Goal: Task Accomplishment & Management: Manage account settings

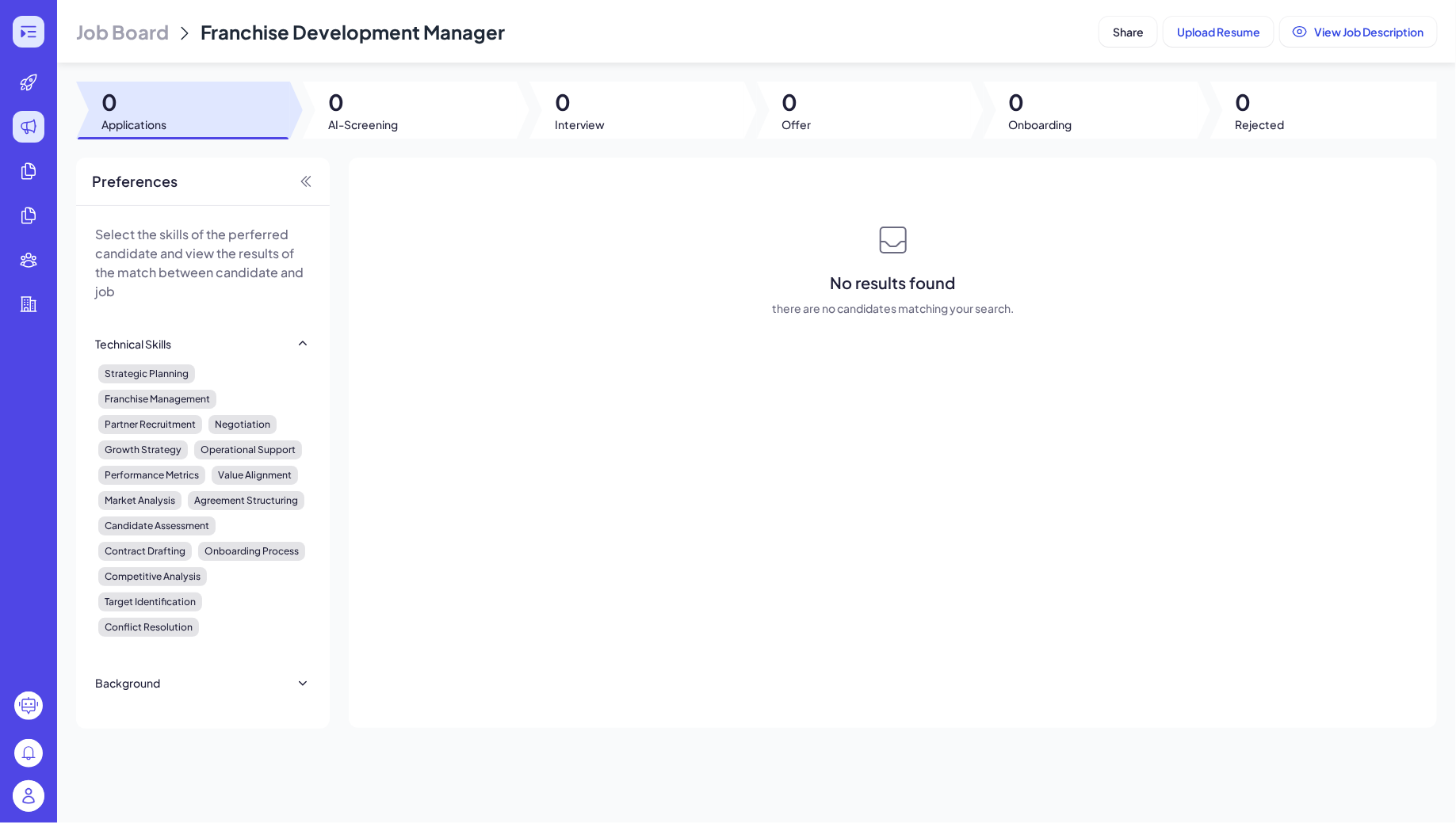
click at [22, 37] on icon at bounding box center [23, 34] width 5 height 8
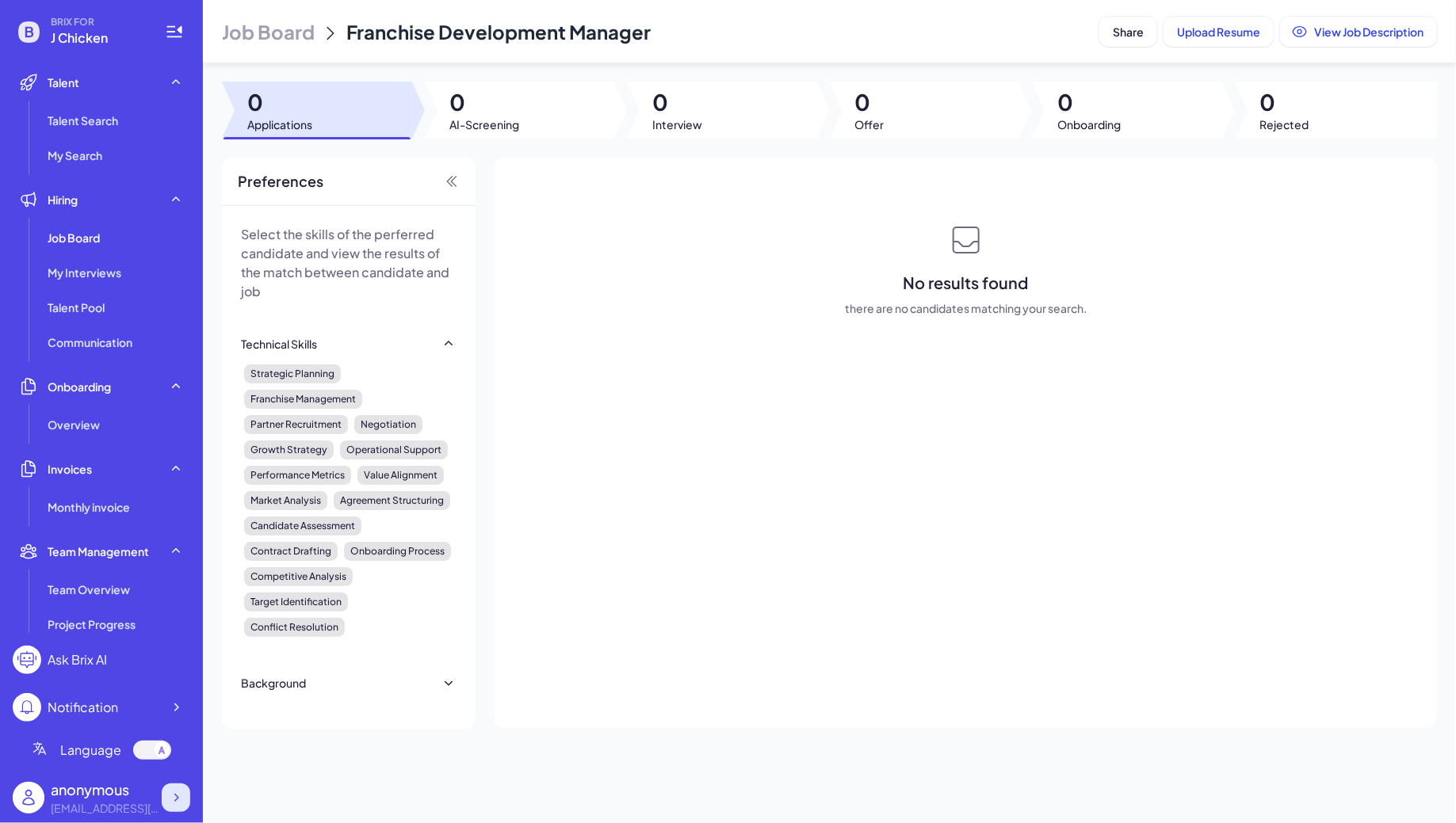
click at [170, 796] on icon at bounding box center [176, 797] width 16 height 16
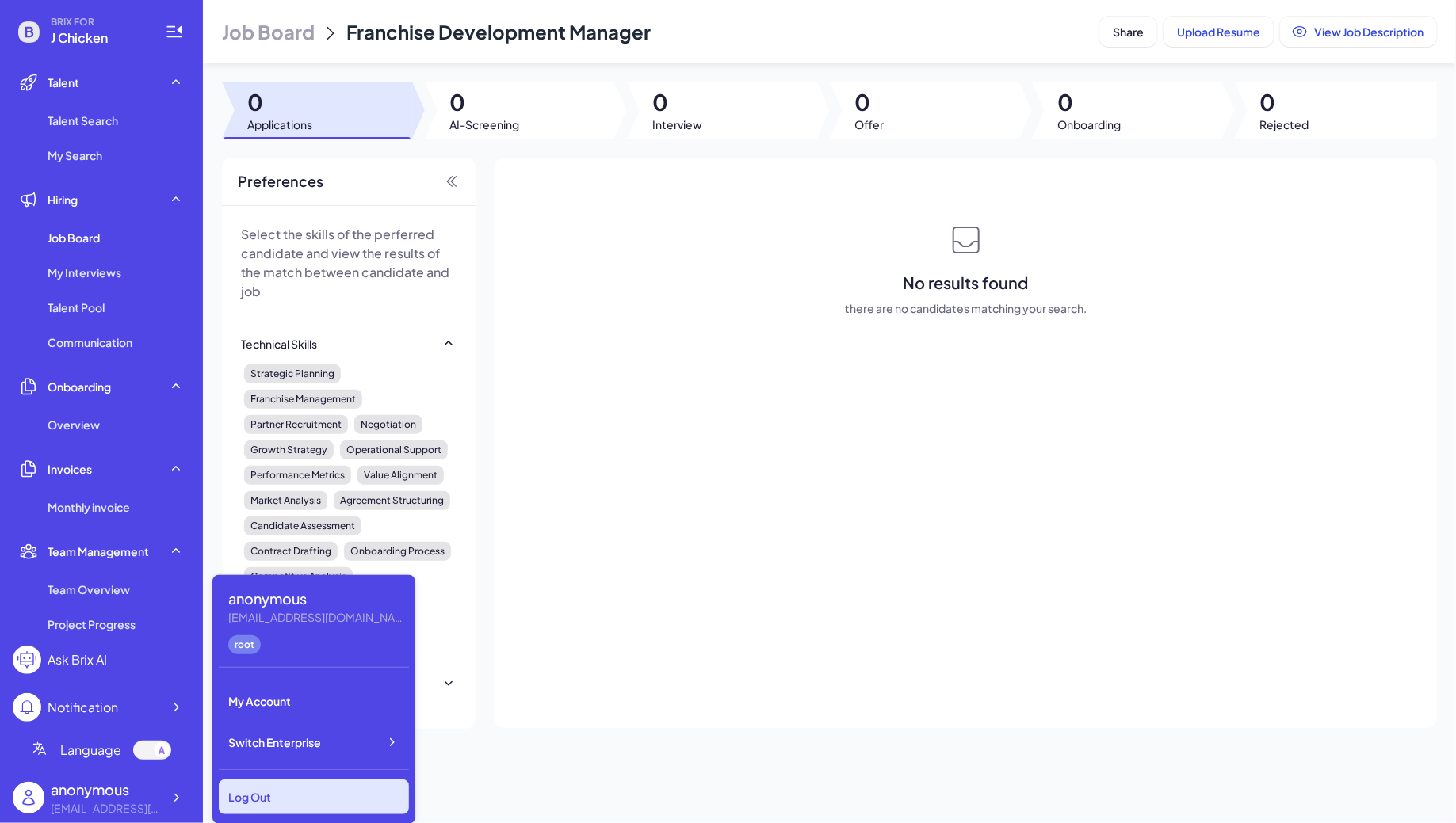
click at [251, 790] on div "Log Out" at bounding box center [313, 796] width 190 height 35
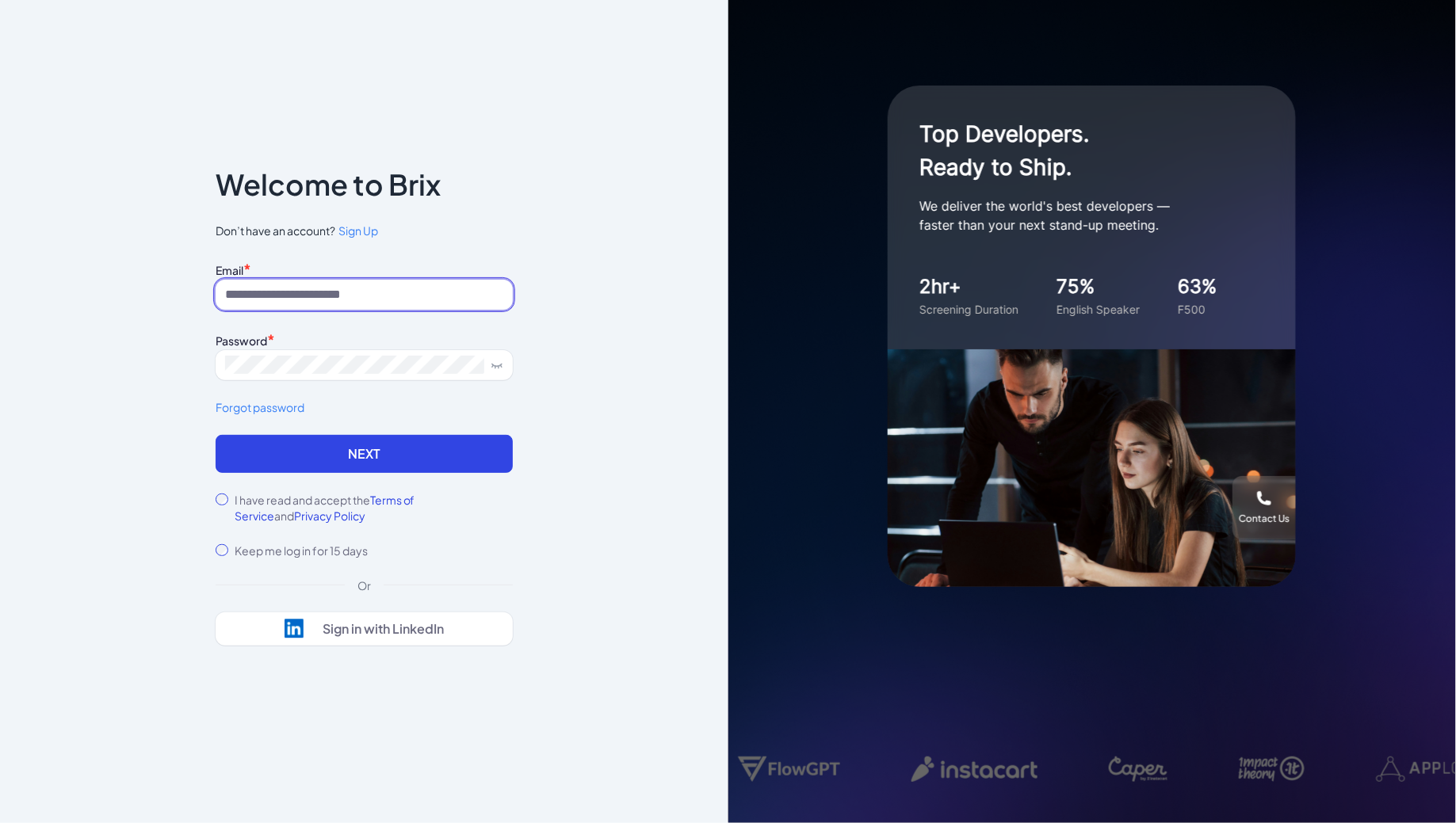
type input "**********"
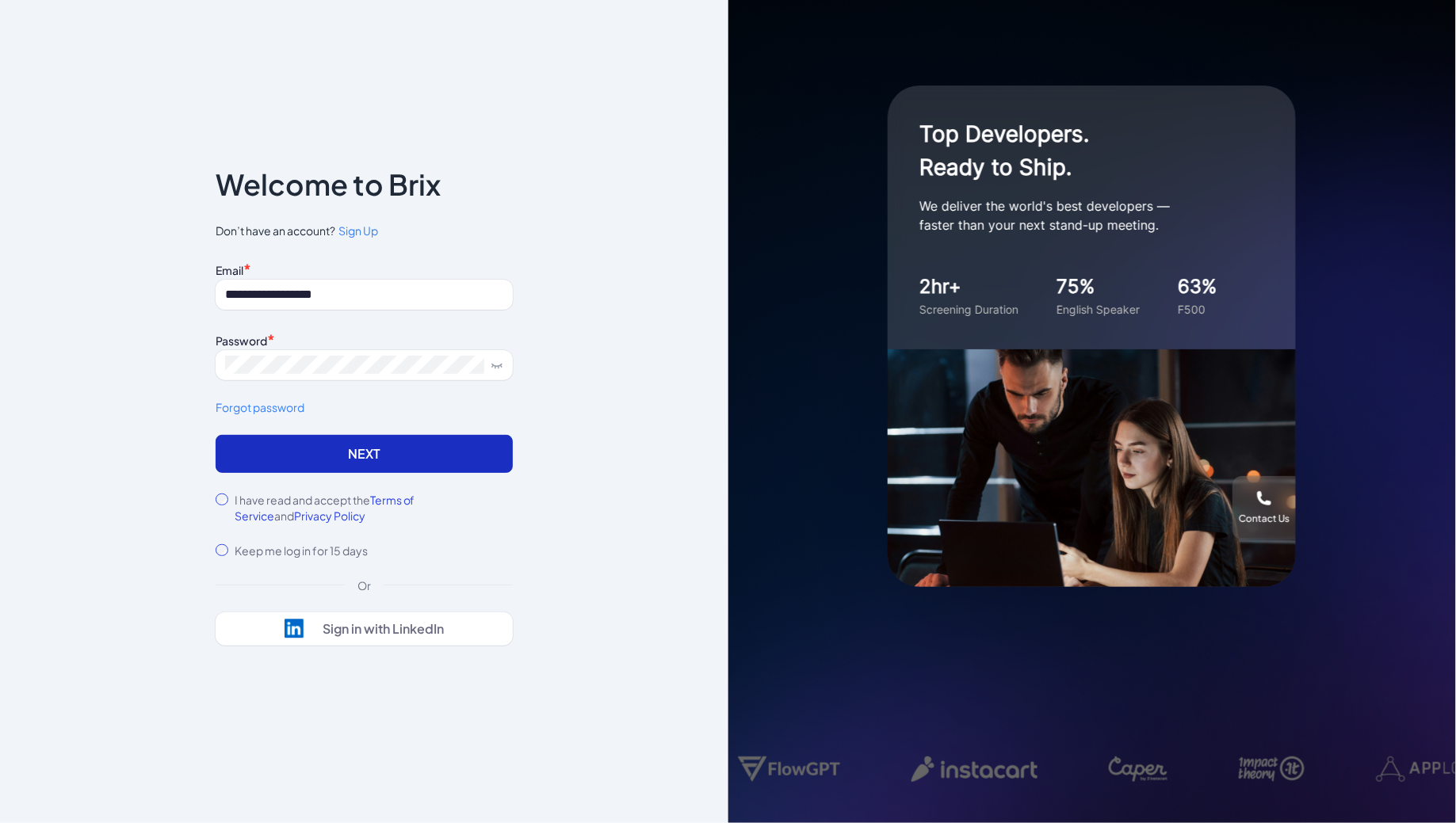
click at [381, 437] on button "Next" at bounding box center [364, 453] width 297 height 38
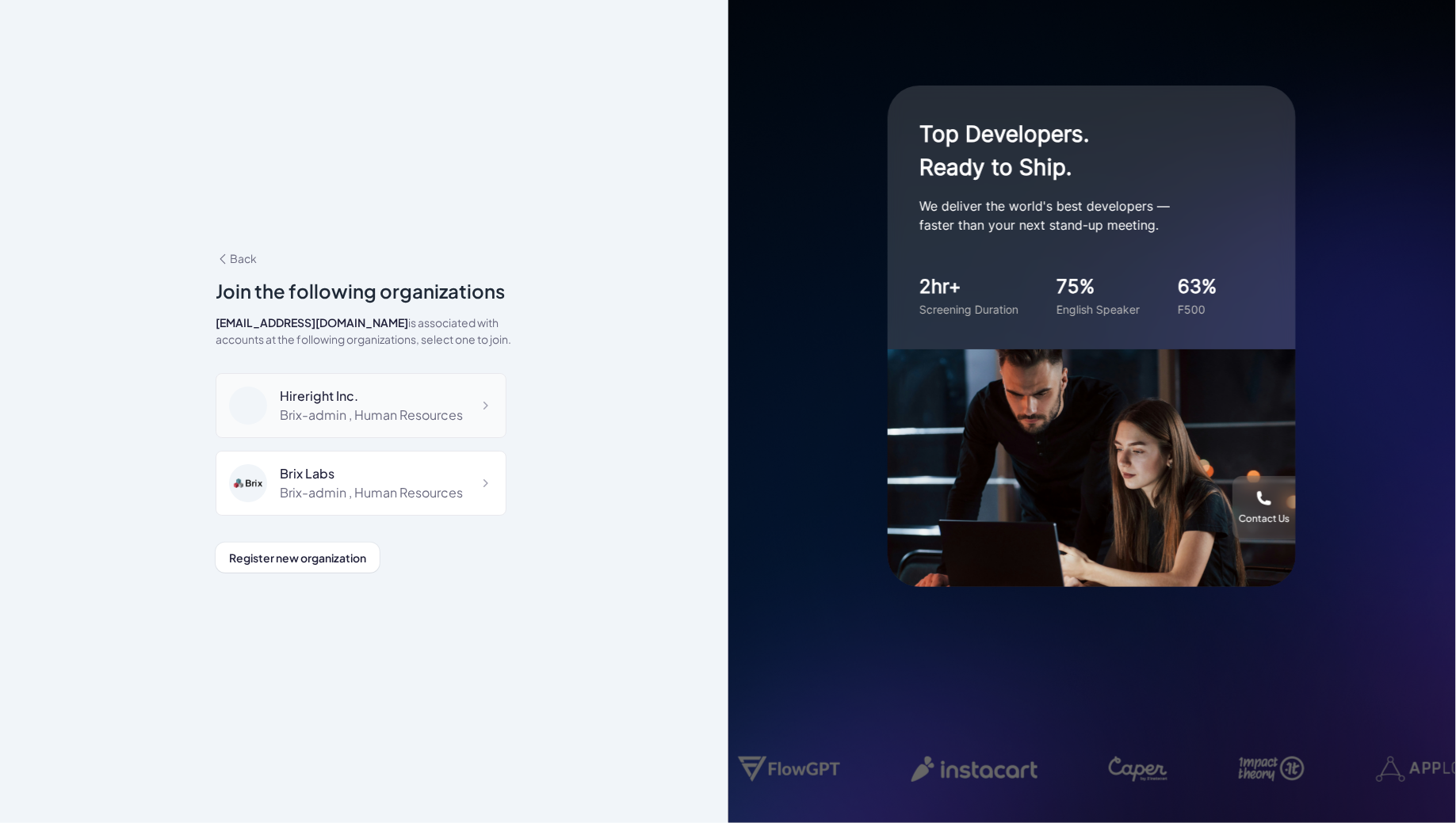
scroll to position [10574, 0]
click at [402, 563] on div "Brix-admin , Administrator" at bounding box center [357, 572] width 155 height 19
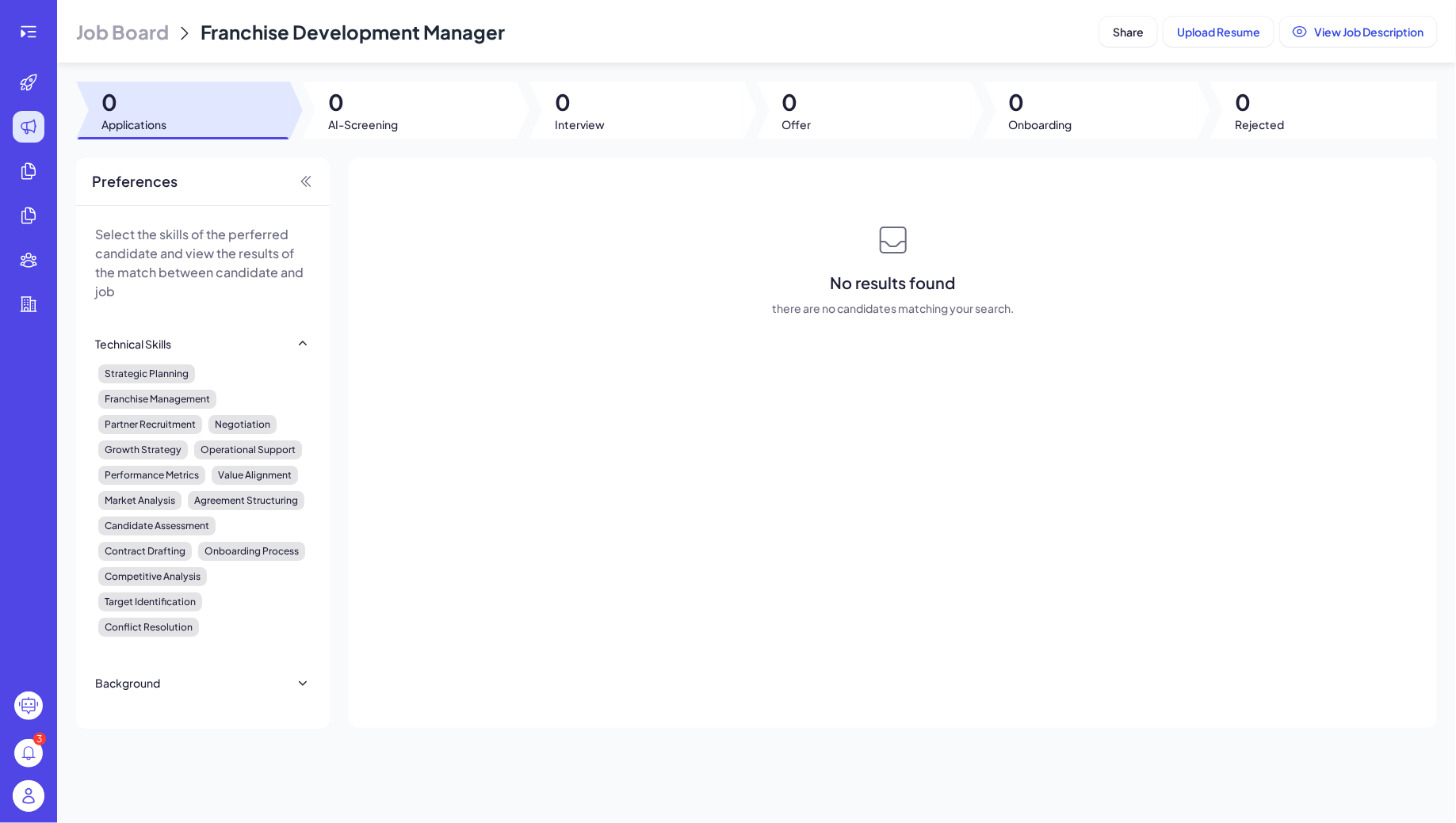
click at [158, 25] on span "Job Board" at bounding box center [121, 31] width 92 height 25
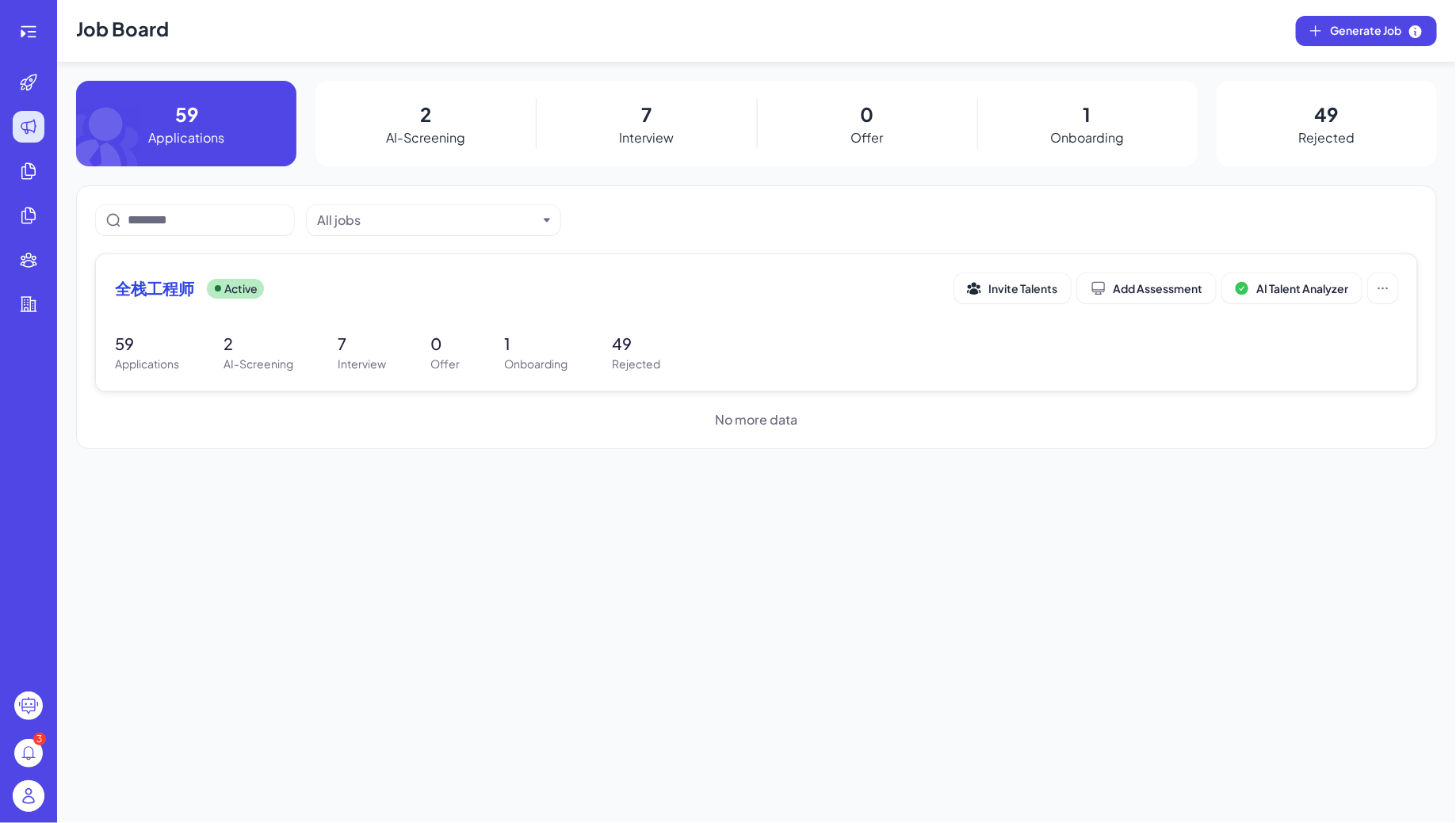
click at [384, 317] on div "全栈工程师 Active Invite Talents Add Assessment AI Talent Analyzer 59 Applications 2…" at bounding box center [756, 323] width 1321 height 137
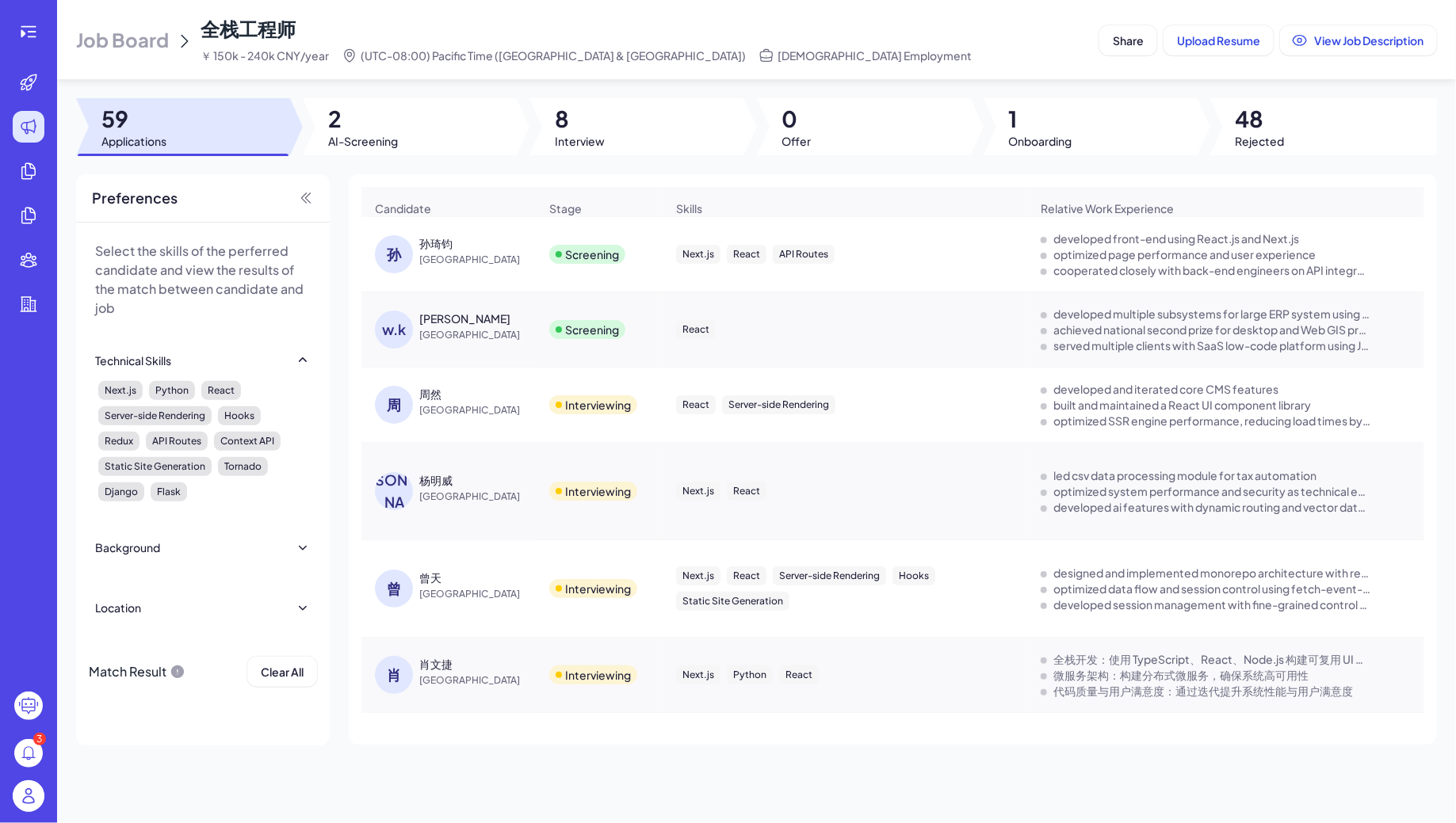
click at [691, 98] on div at bounding box center [636, 126] width 214 height 57
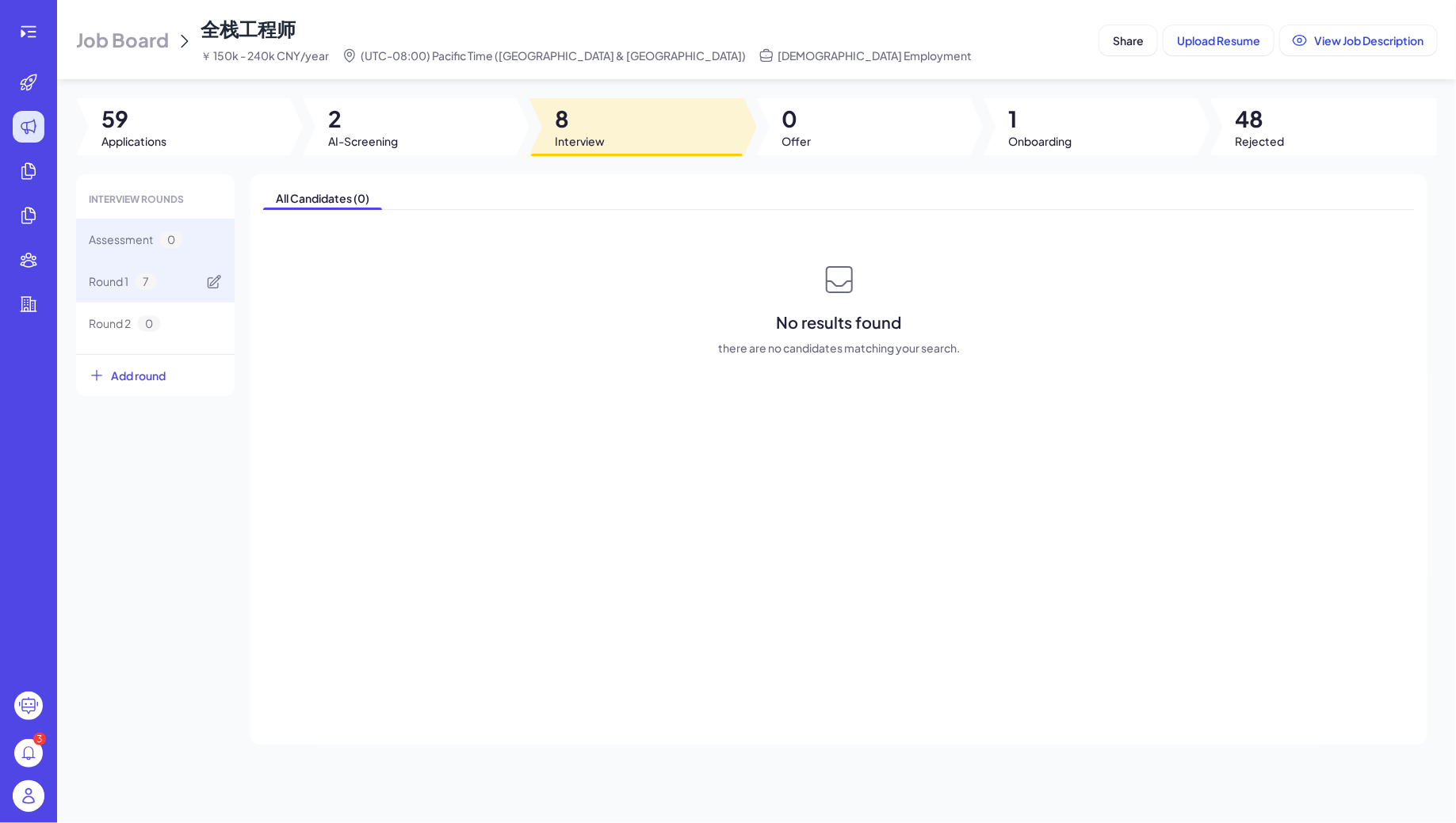
click at [162, 271] on div "Round 1 7" at bounding box center [154, 281] width 158 height 42
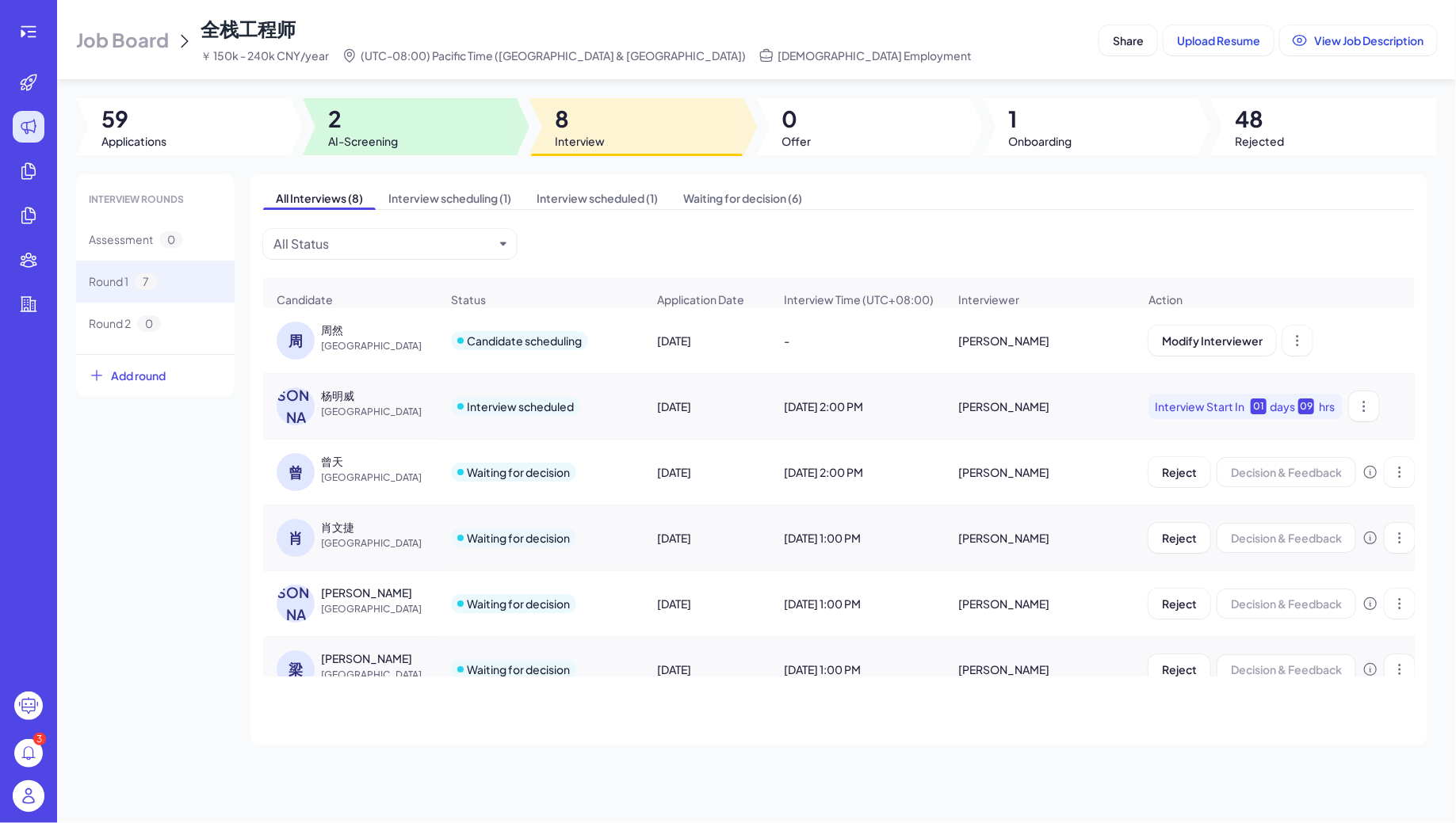
click at [319, 122] on div at bounding box center [409, 126] width 214 height 57
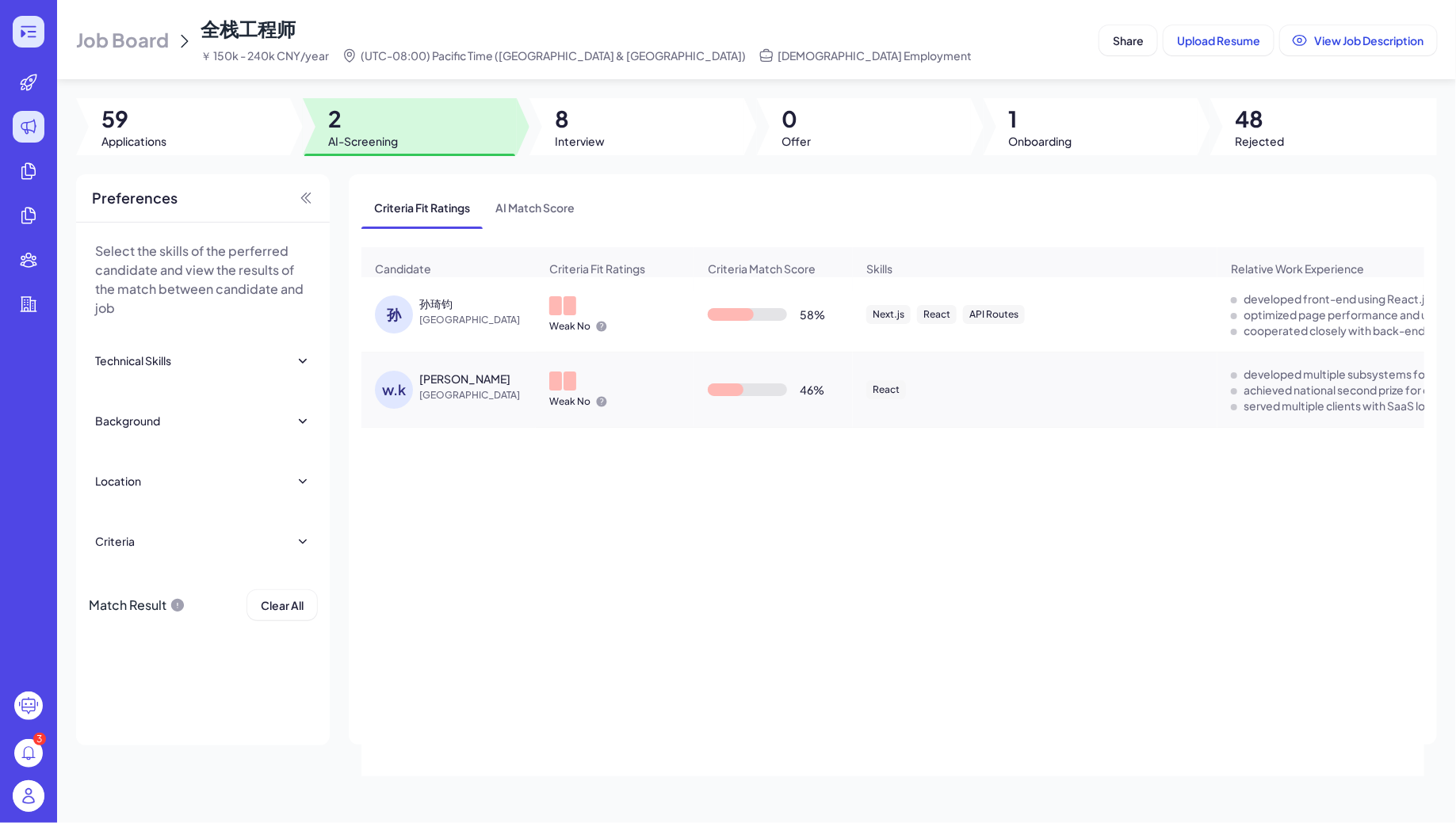
click at [32, 33] on icon at bounding box center [28, 31] width 19 height 19
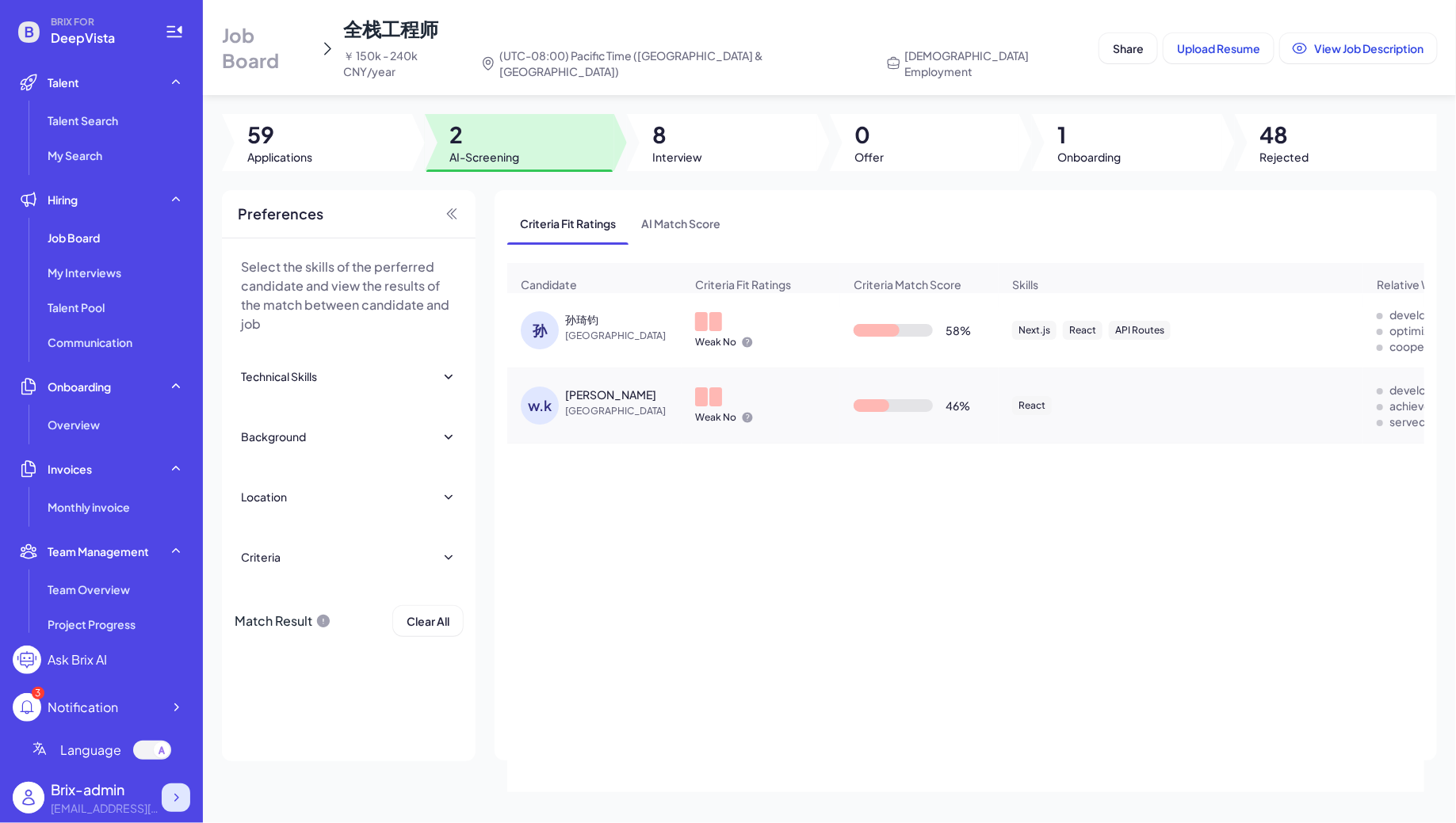
click at [182, 785] on div at bounding box center [176, 797] width 29 height 29
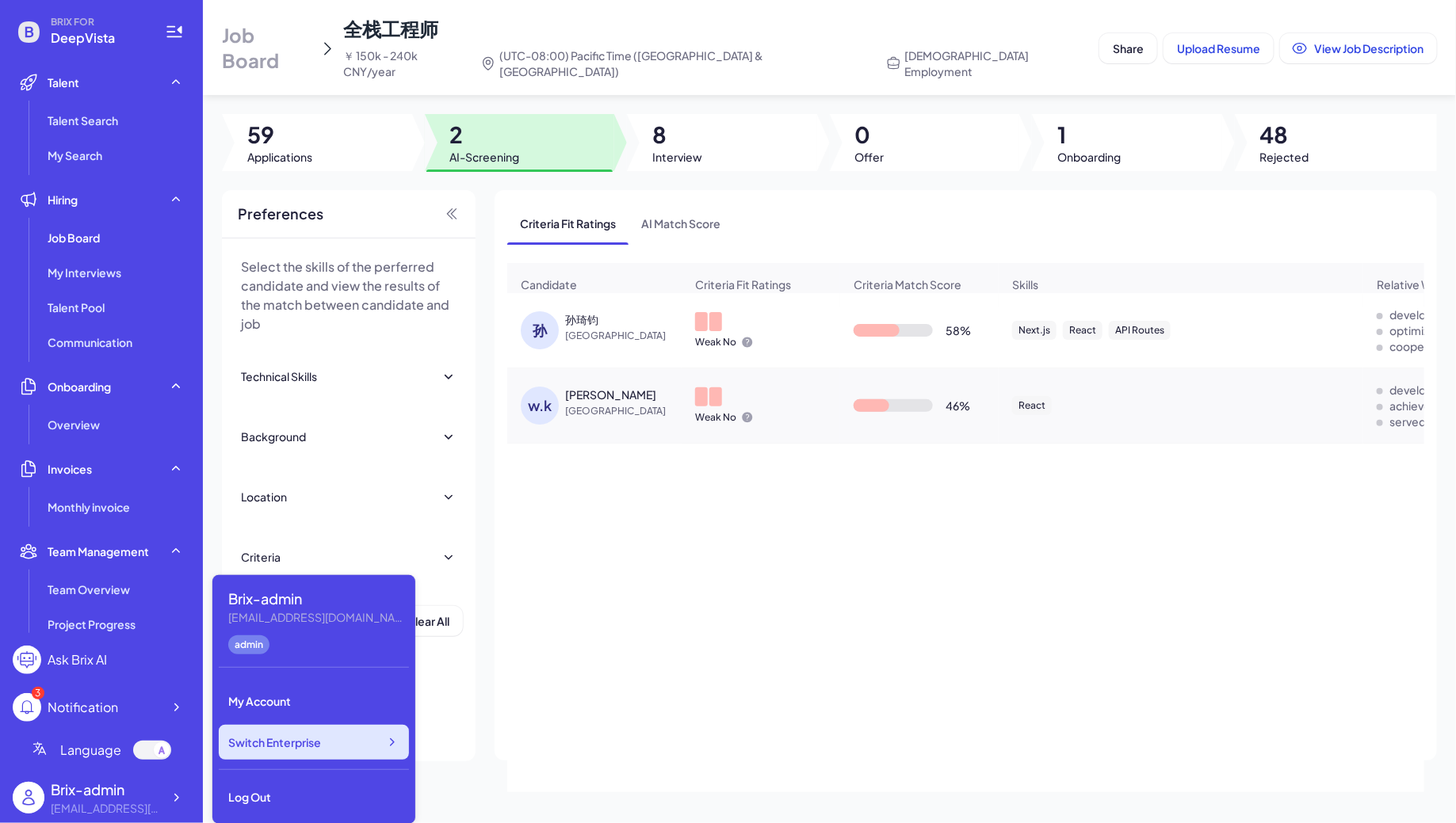
click at [347, 741] on div "Switch Enterprise" at bounding box center [313, 741] width 190 height 35
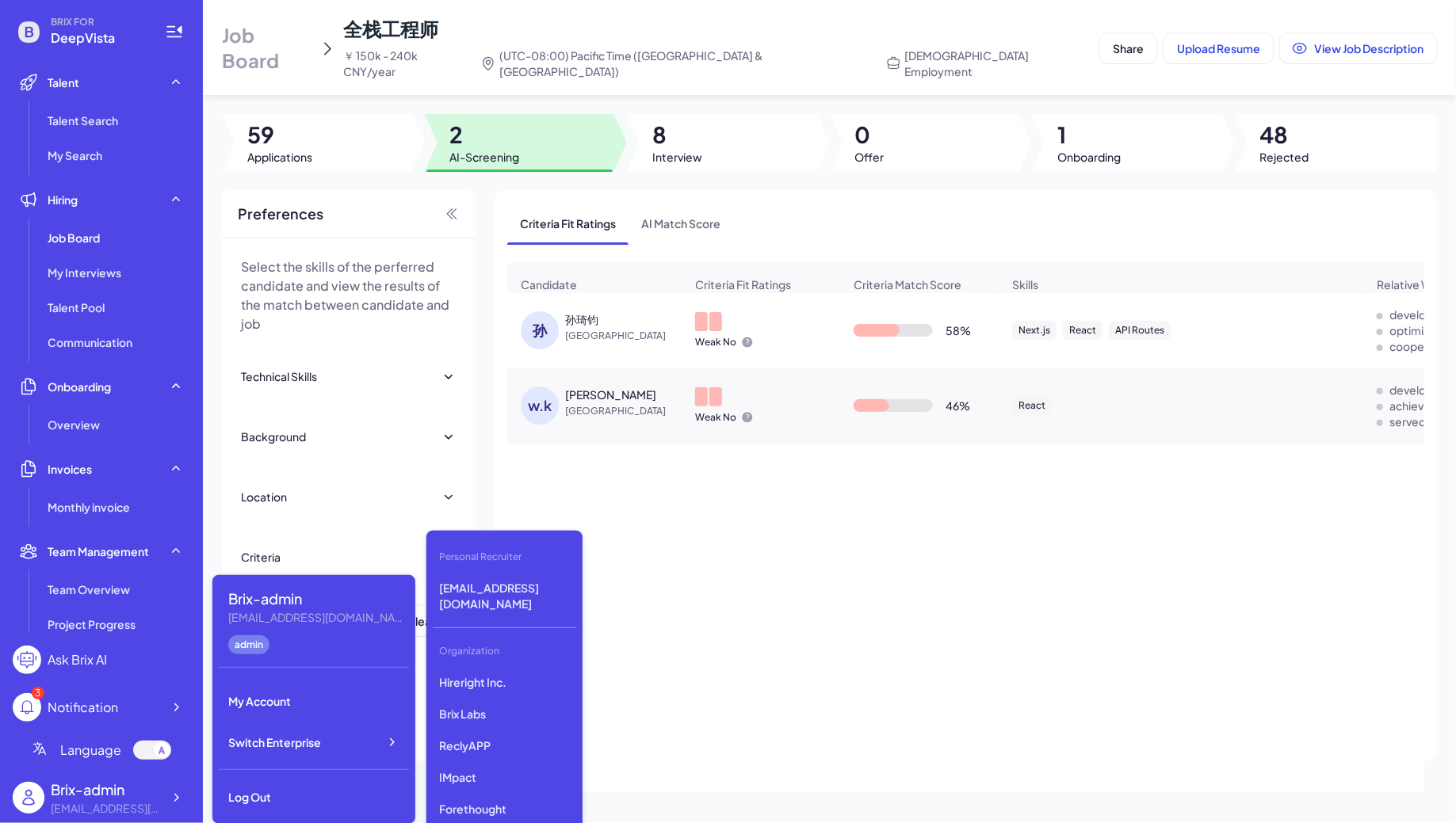
scroll to position [2374, 0]
click at [471, 734] on p "Skywalk Inc." at bounding box center [504, 747] width 143 height 29
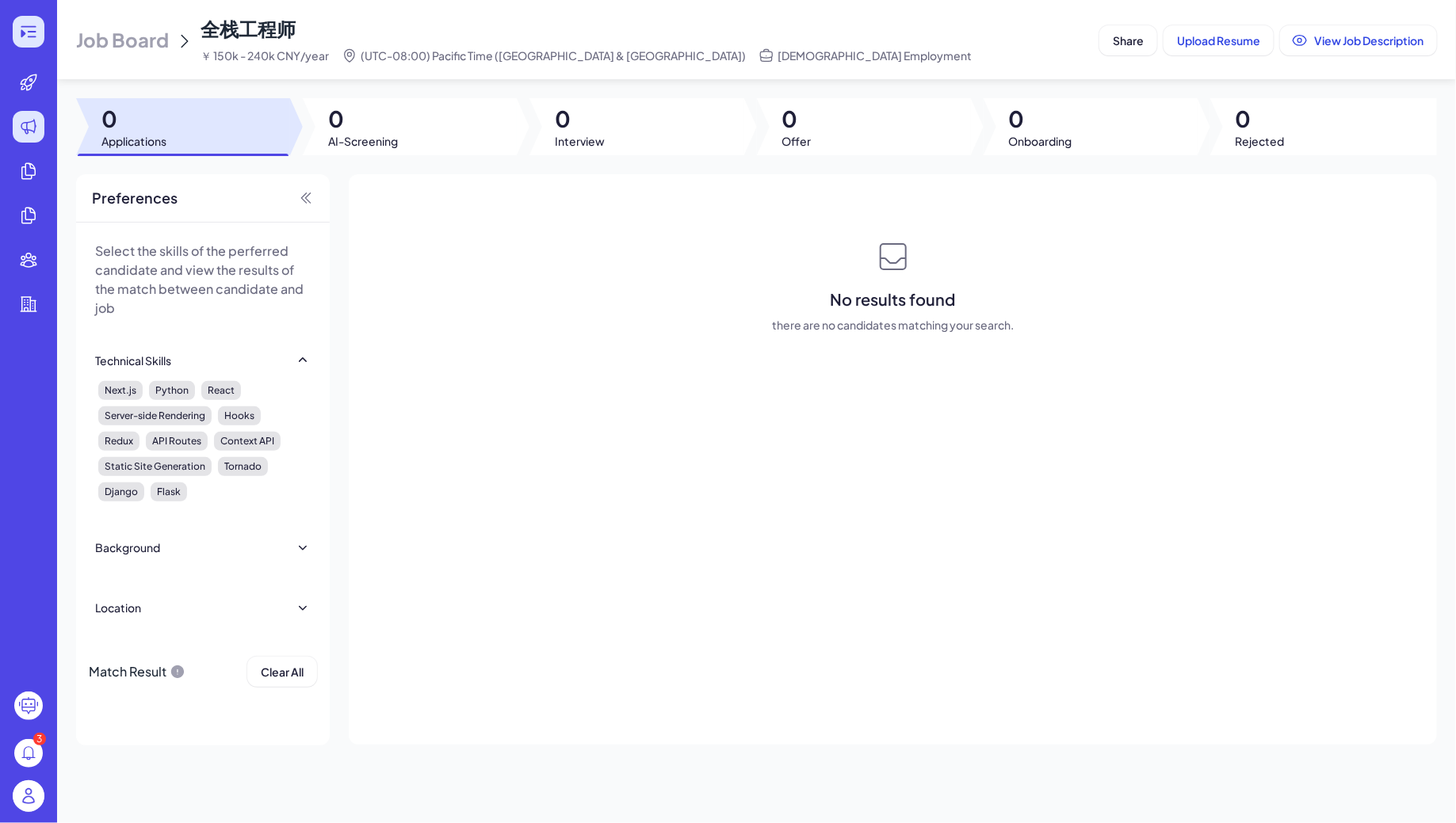
click at [25, 24] on icon at bounding box center [28, 31] width 19 height 19
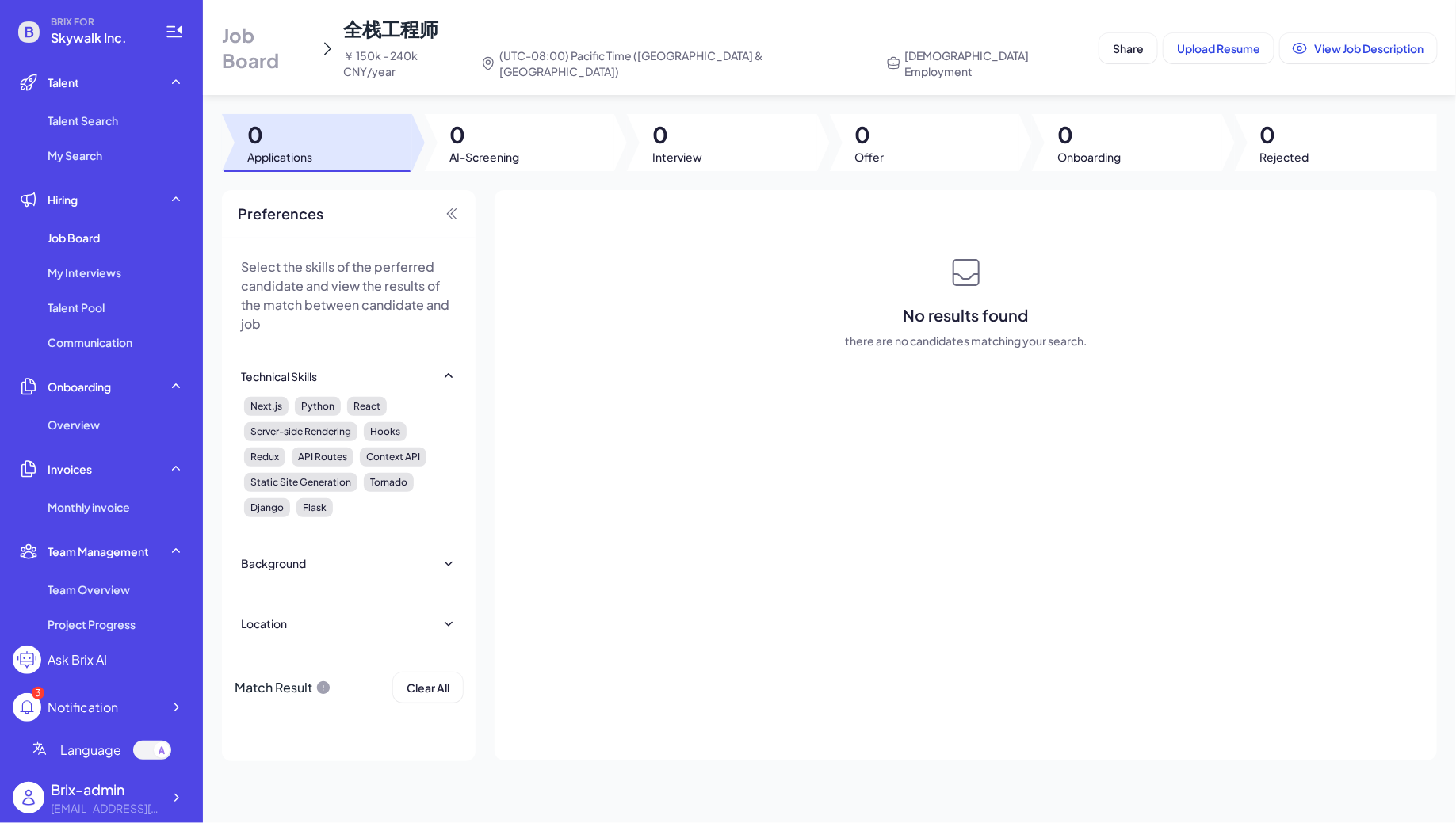
click at [284, 33] on span "Job Board" at bounding box center [267, 47] width 91 height 51
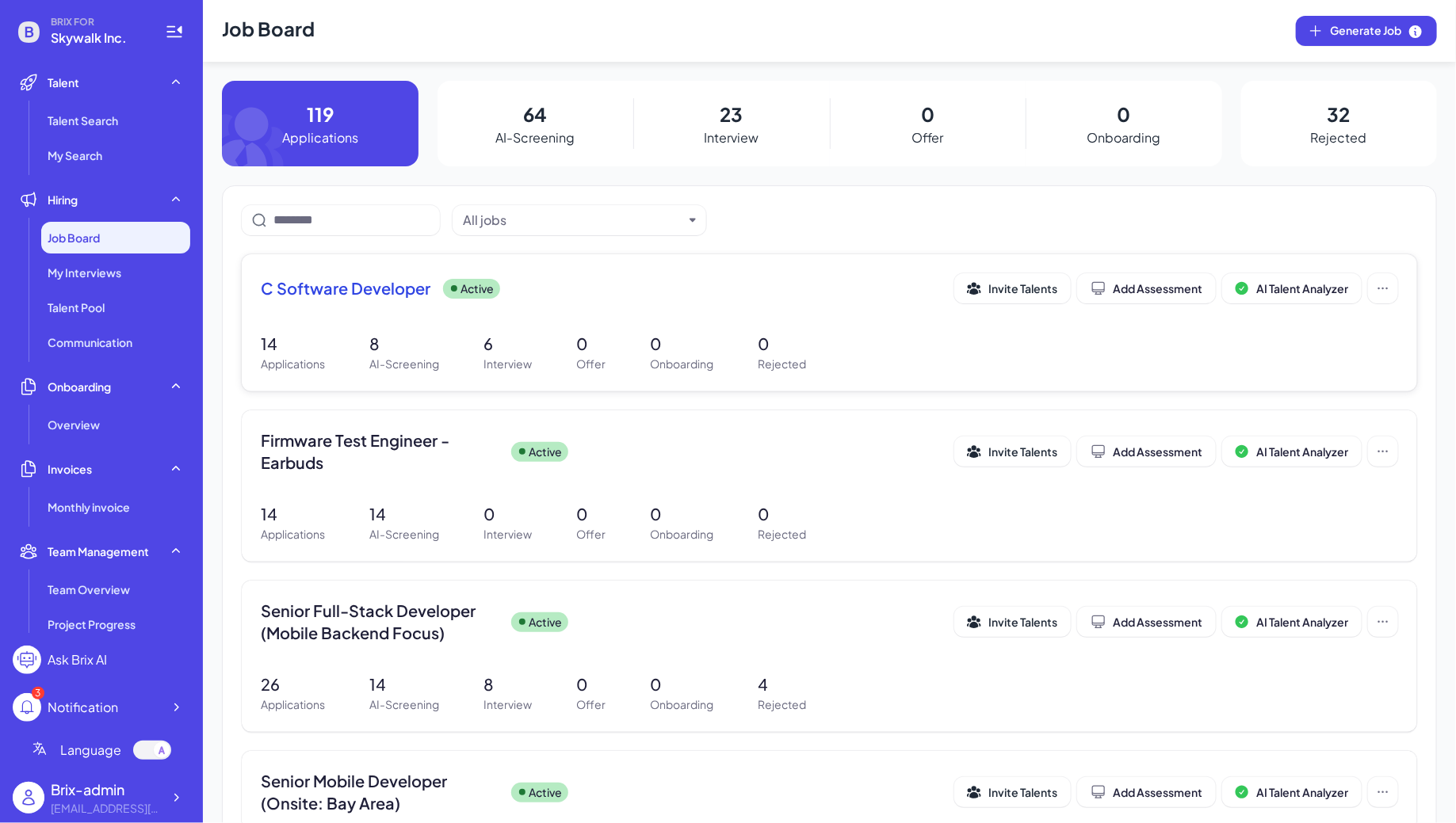
click at [530, 321] on div "C Software Developer Active Invite Talents Add Assessment AI Talent Analyzer 14…" at bounding box center [829, 323] width 1176 height 137
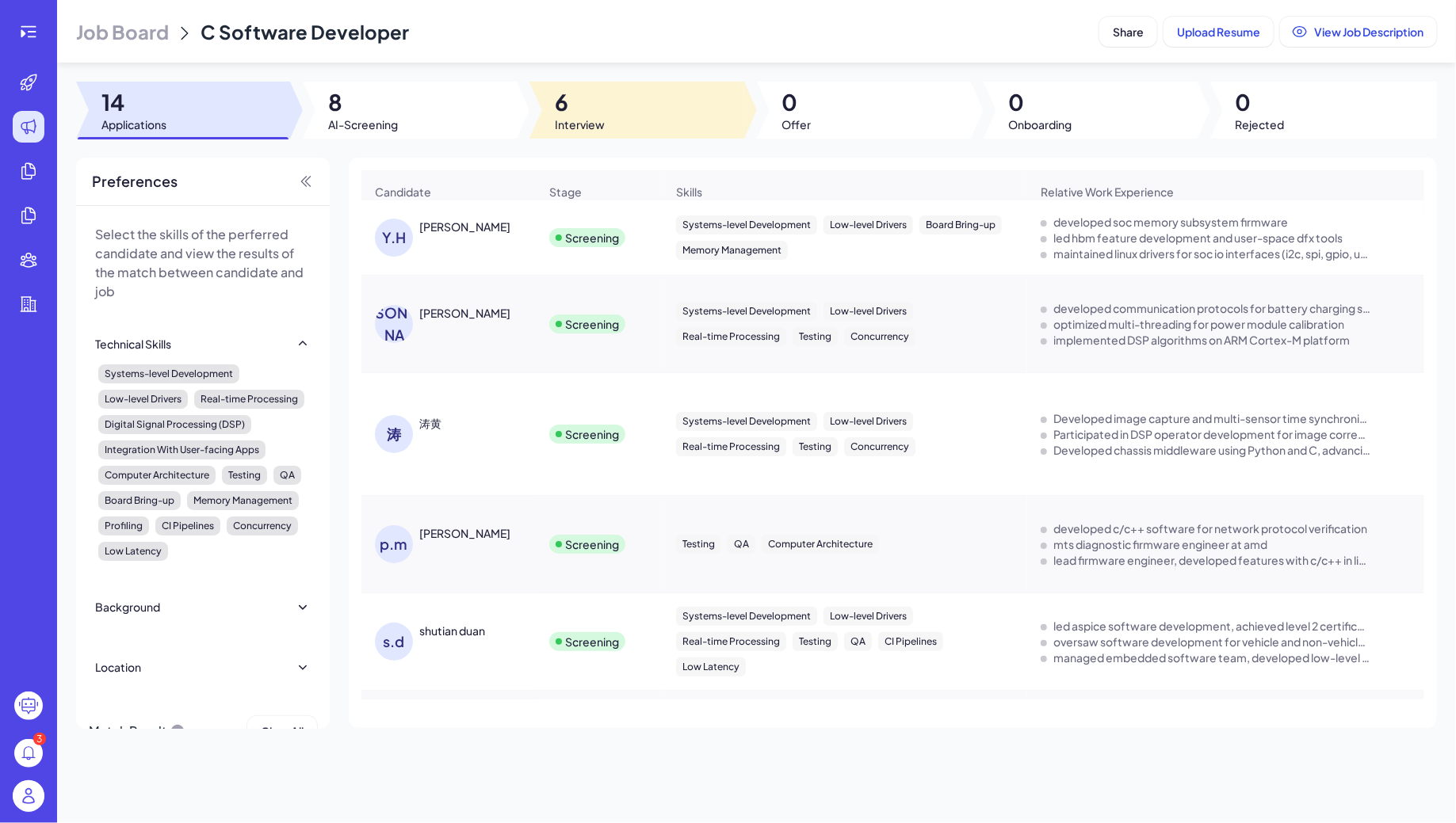
click at [571, 102] on span "6" at bounding box center [580, 101] width 50 height 29
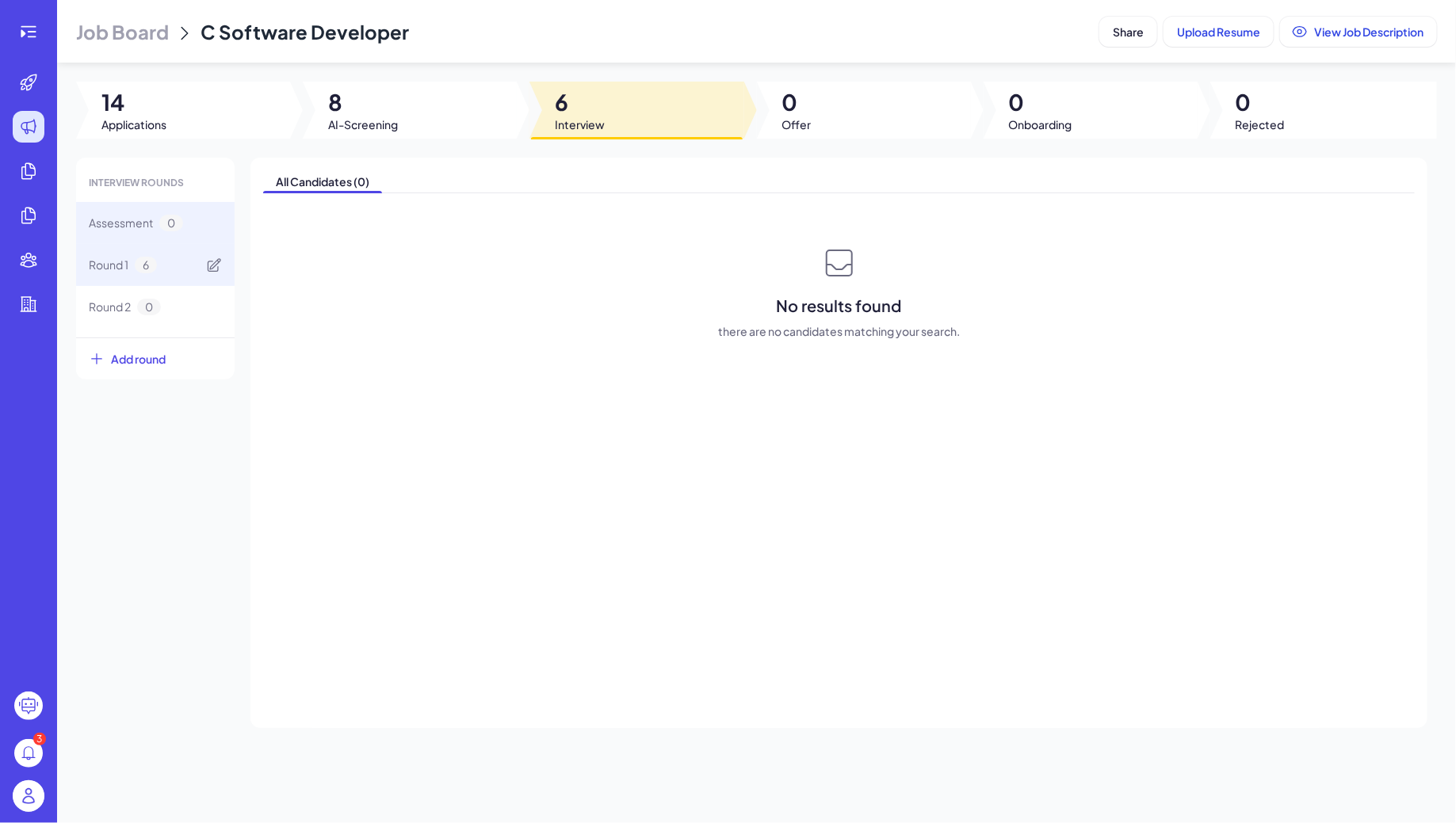
click at [134, 272] on div "Round 1 6" at bounding box center [122, 264] width 69 height 17
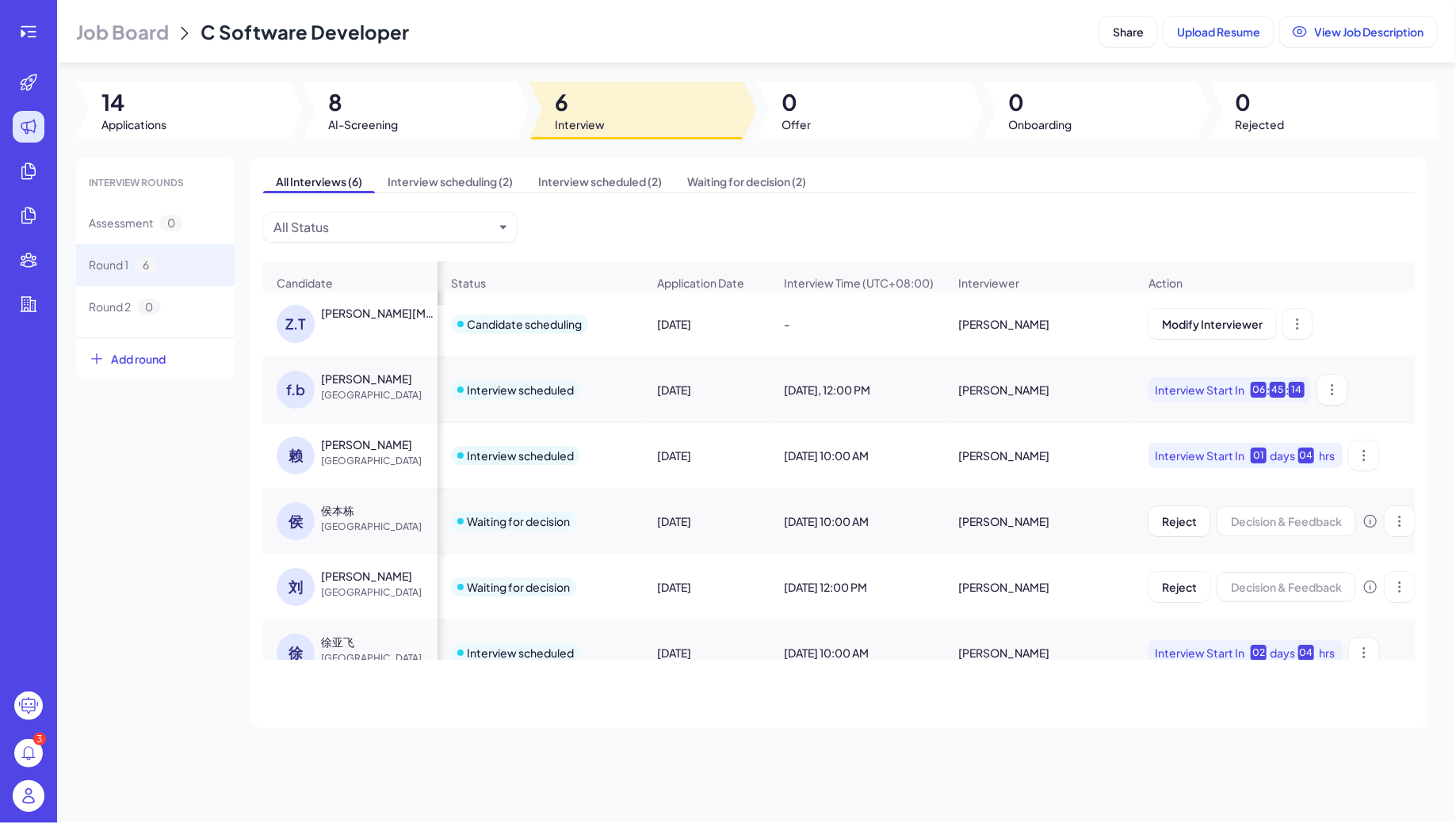
scroll to position [0, 2]
click at [135, 35] on span "Job Board" at bounding box center [121, 31] width 92 height 25
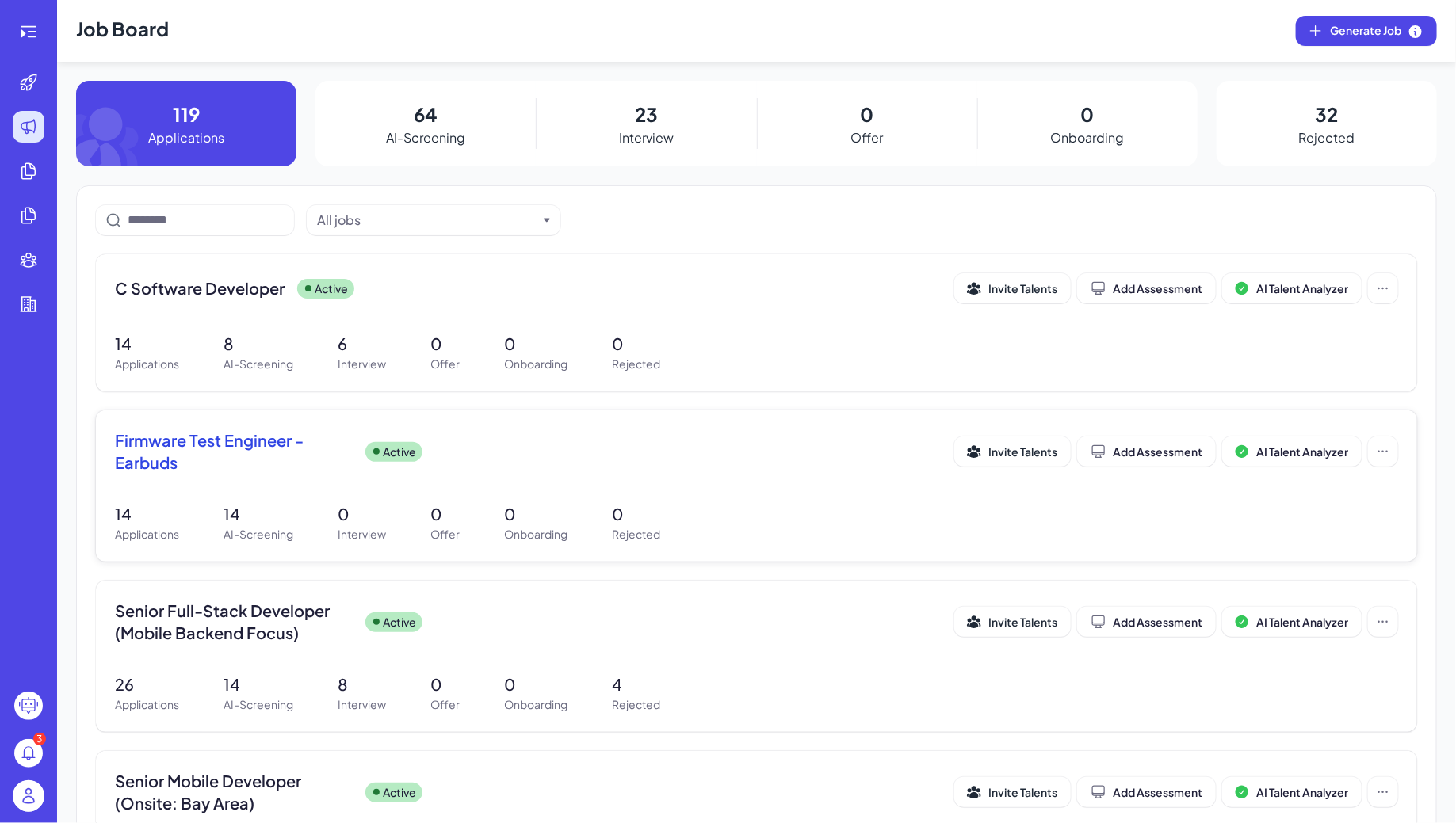
click at [512, 483] on div "Firmware Test Engineer - Earbuds Active Invite Talents Add Assessment AI Talent…" at bounding box center [756, 486] width 1321 height 151
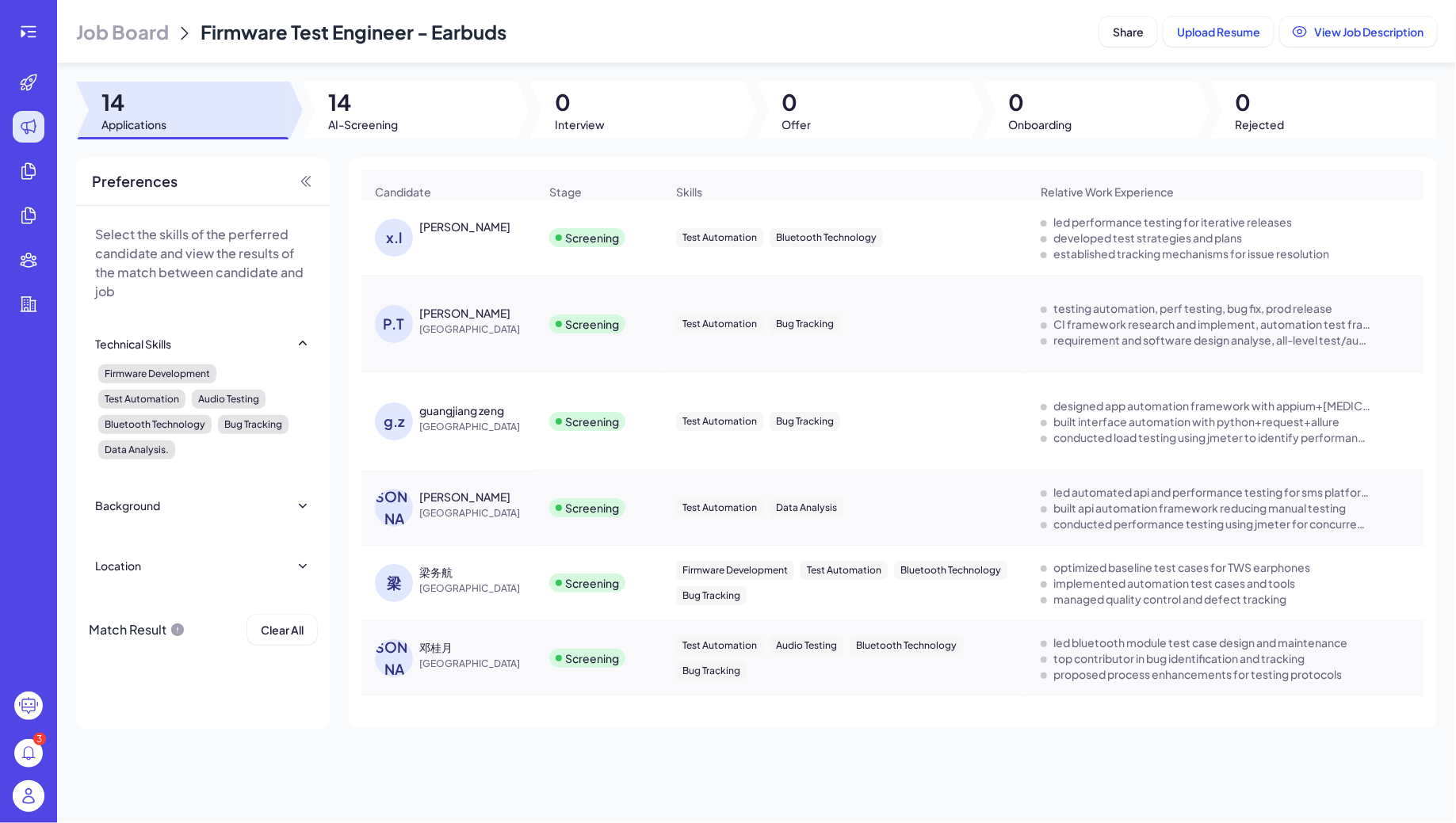
scroll to position [6, 0]
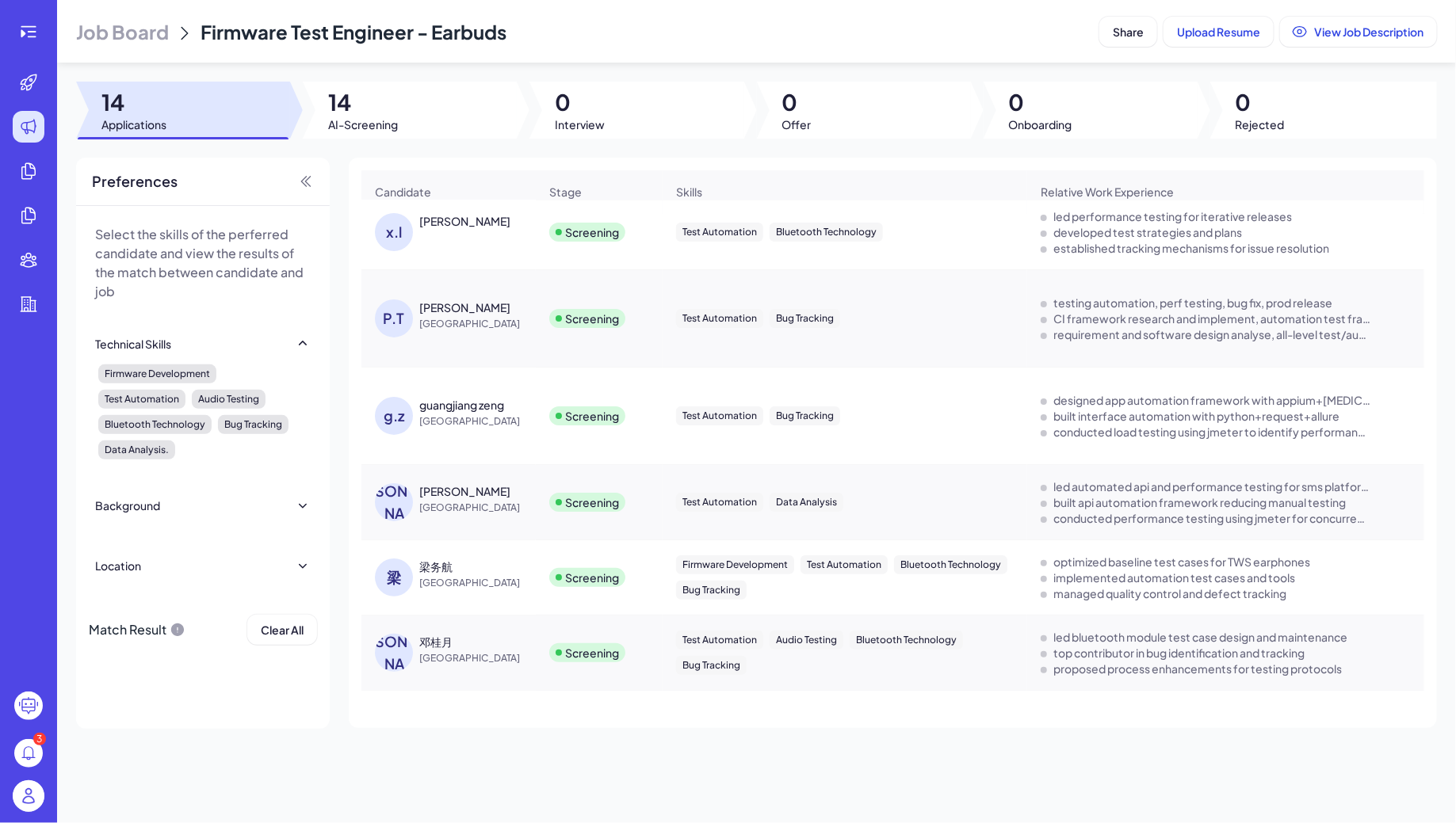
click at [130, 23] on span "Job Board" at bounding box center [121, 31] width 92 height 25
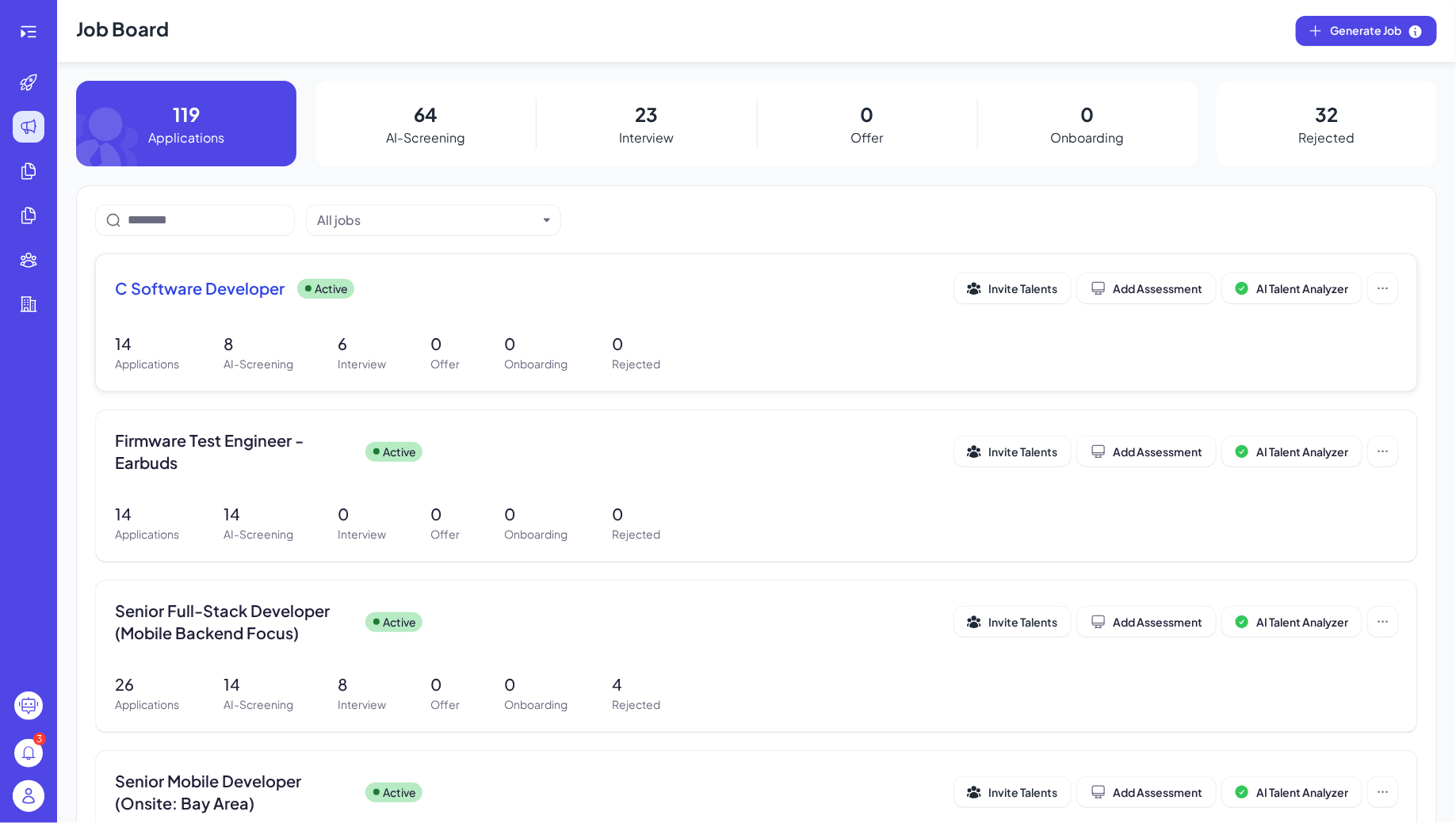
click at [380, 316] on div "C Software Developer Active Invite Talents Add Assessment AI Talent Analyzer 14…" at bounding box center [756, 323] width 1321 height 137
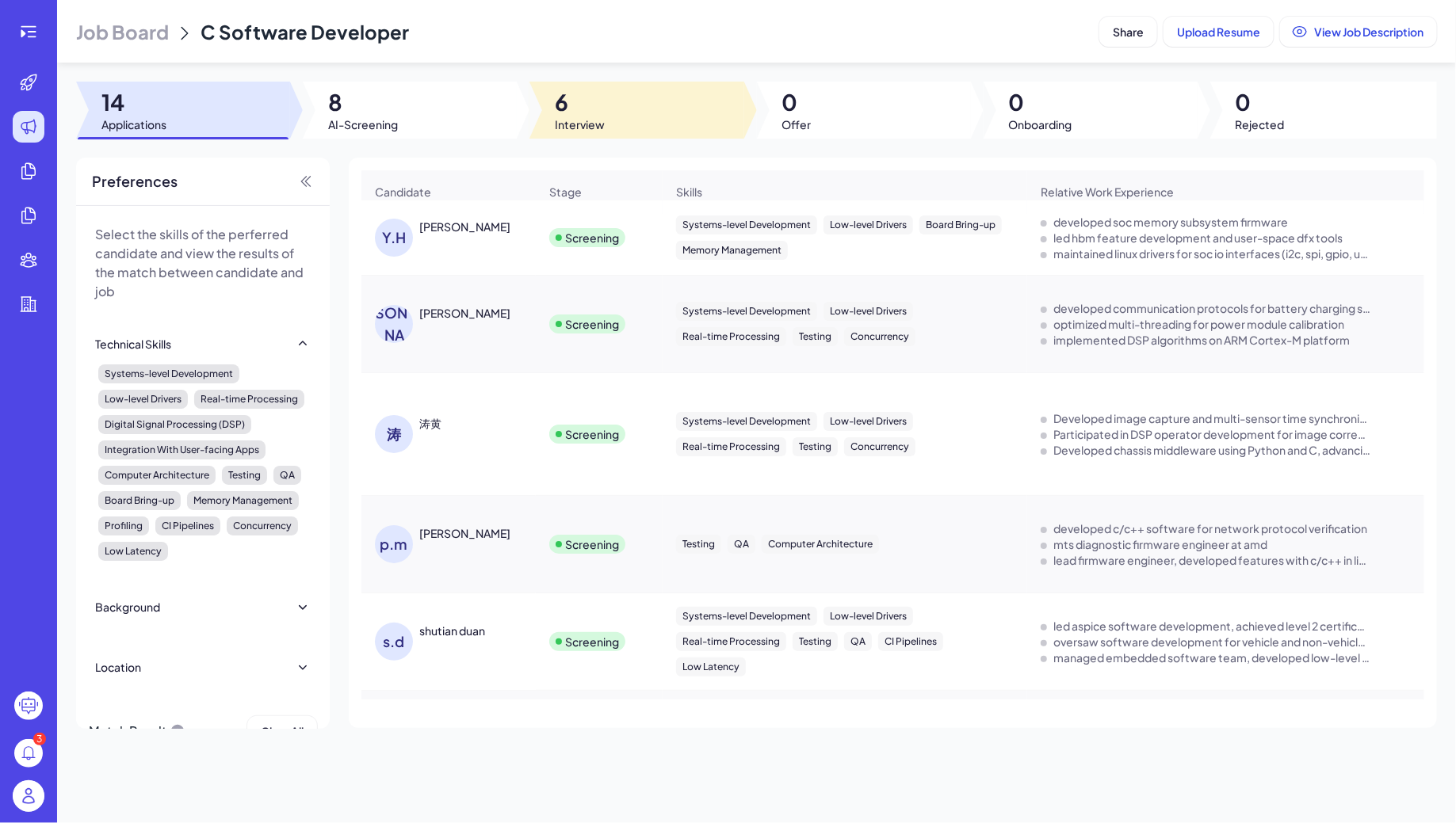
click at [555, 115] on span "6" at bounding box center [580, 101] width 50 height 29
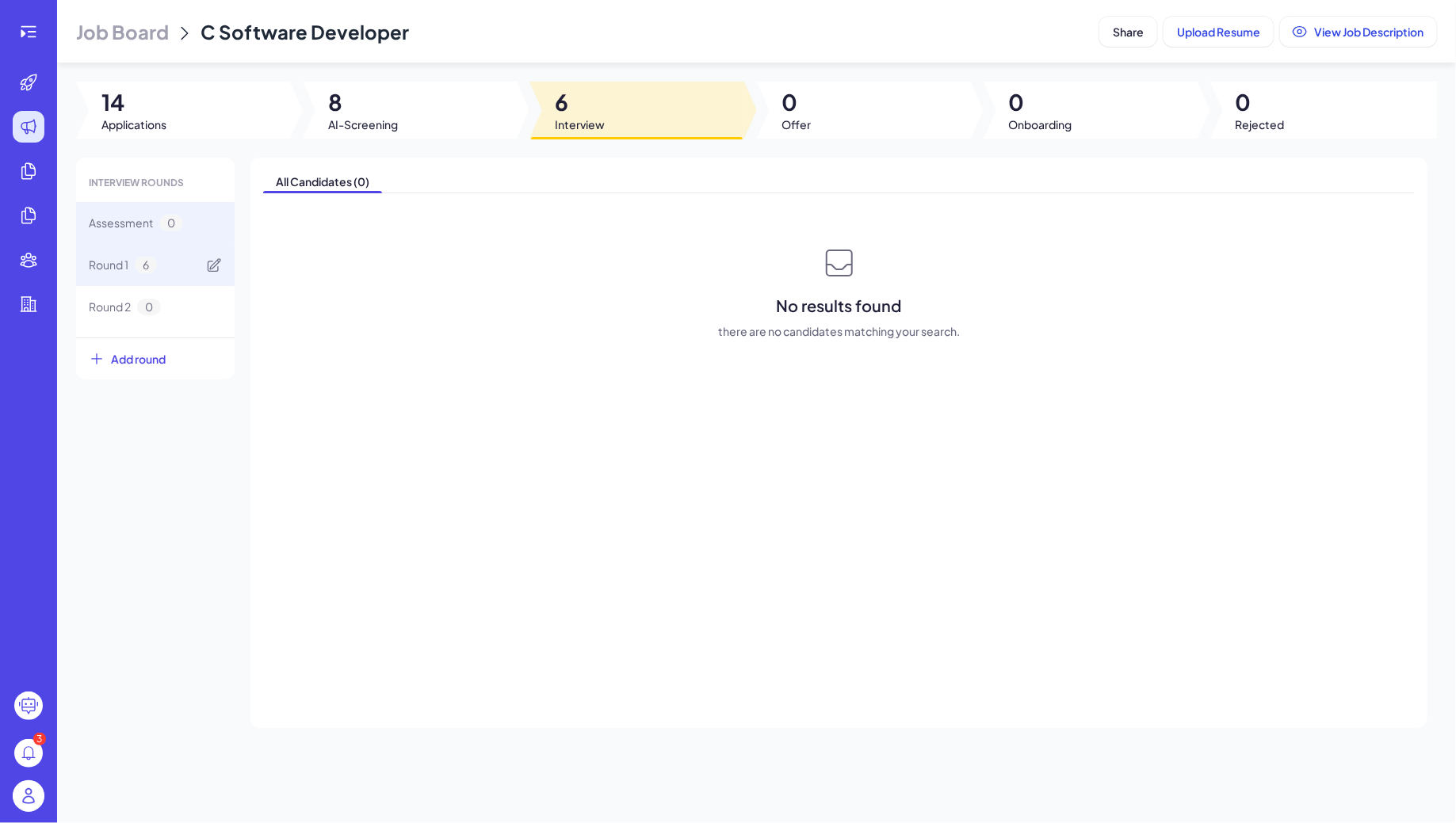
click at [167, 248] on div "Round 1 6" at bounding box center [154, 264] width 158 height 42
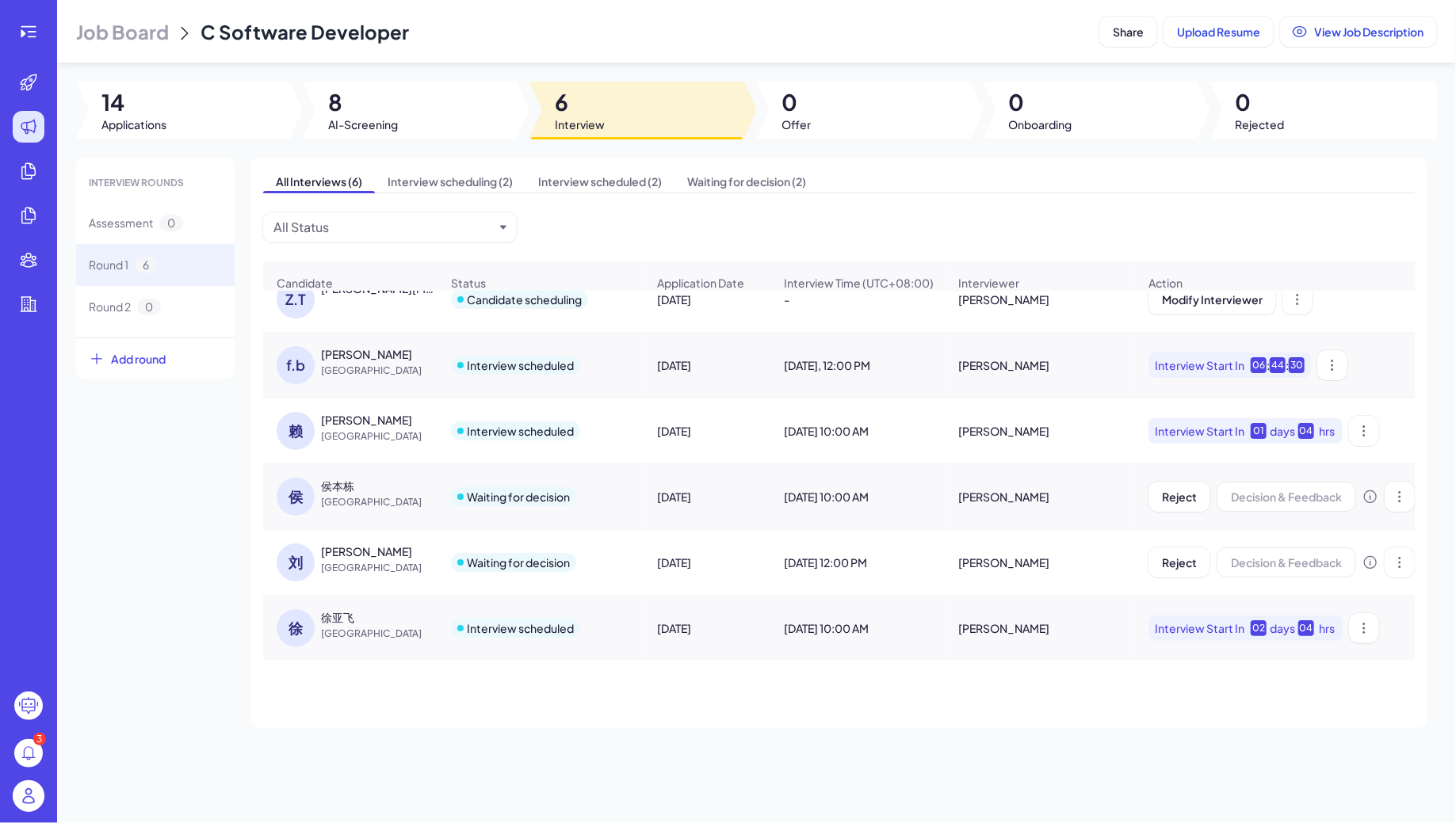
scroll to position [2, 0]
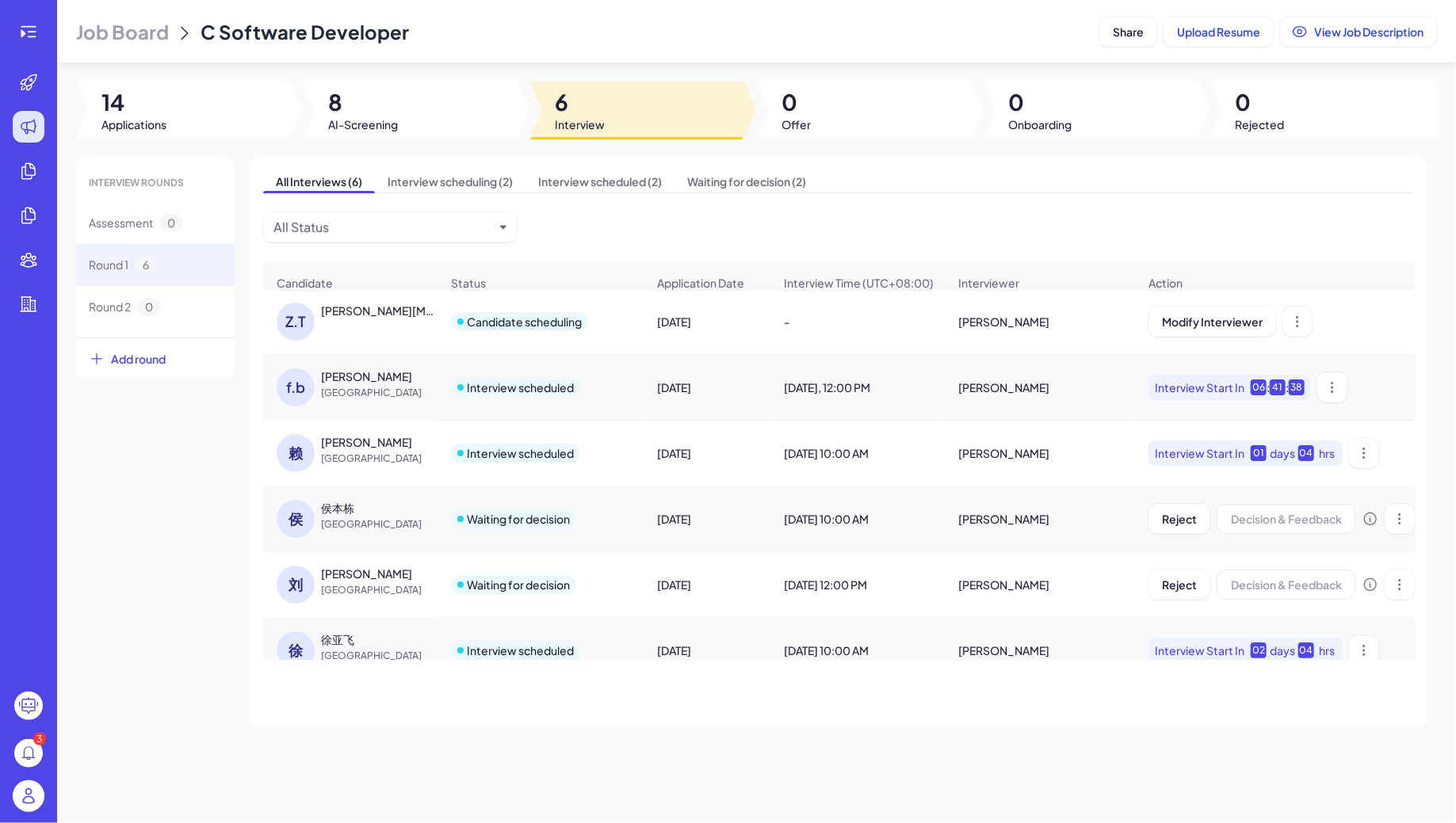
click at [23, 790] on img at bounding box center [29, 796] width 32 height 32
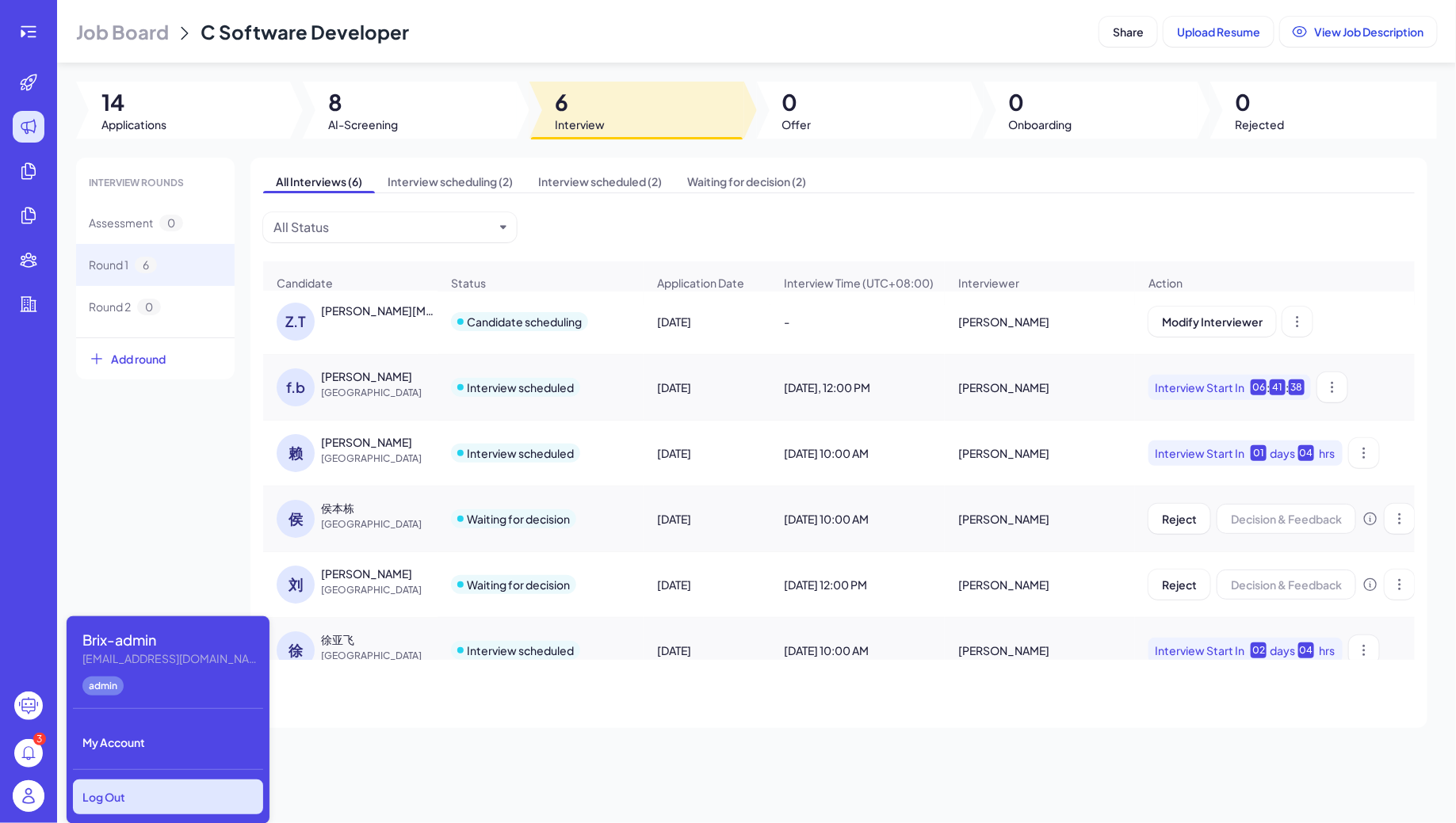
click at [145, 793] on div "Log Out" at bounding box center [167, 796] width 190 height 35
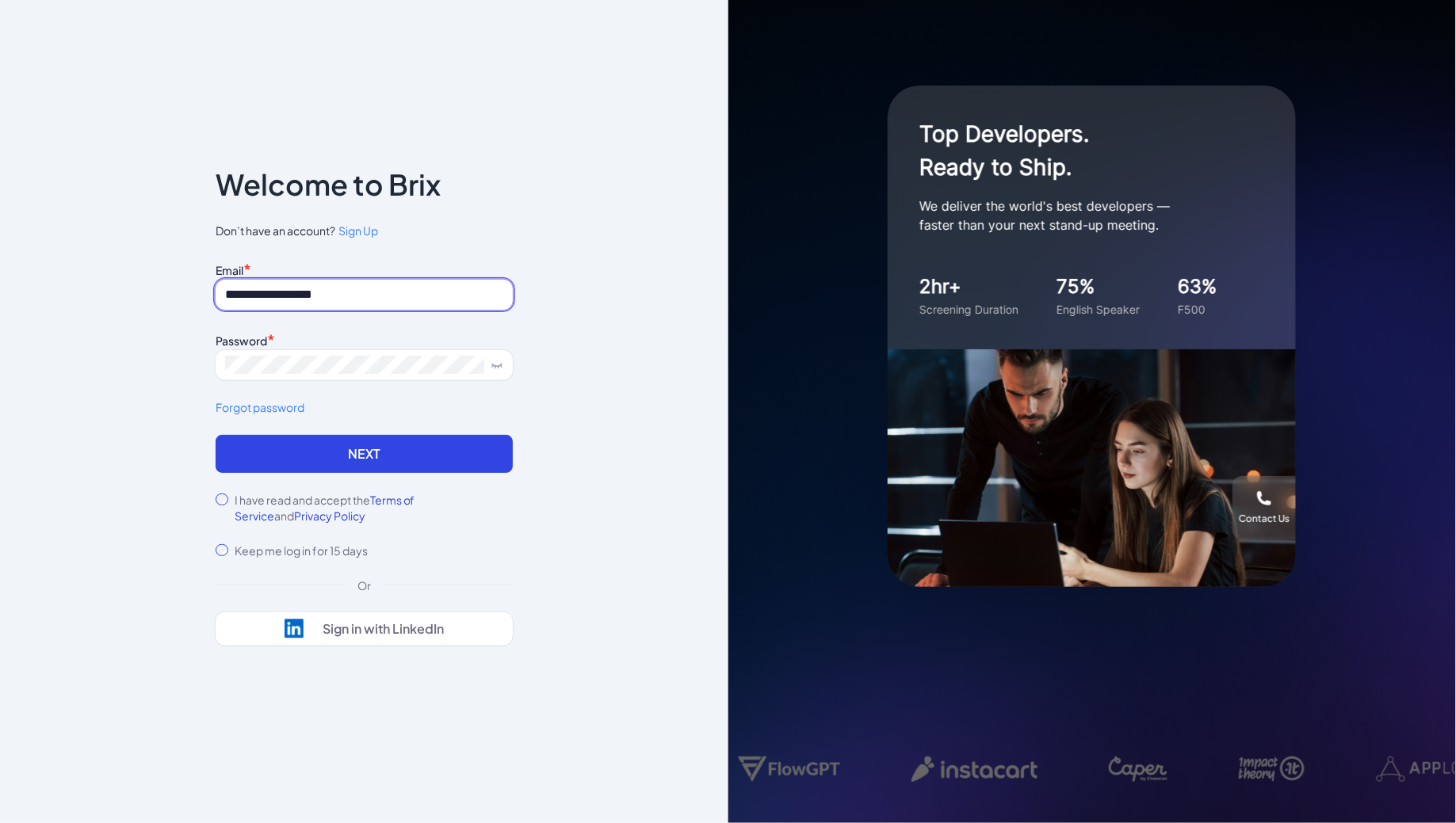
drag, startPoint x: 347, startPoint y: 290, endPoint x: 166, endPoint y: 292, distance: 181.0
click at [166, 293] on div "**********" at bounding box center [364, 412] width 728 height 823
type input "**********"
click at [112, 357] on div "**********" at bounding box center [364, 412] width 728 height 823
click at [359, 473] on form "**********" at bounding box center [364, 409] width 297 height 300
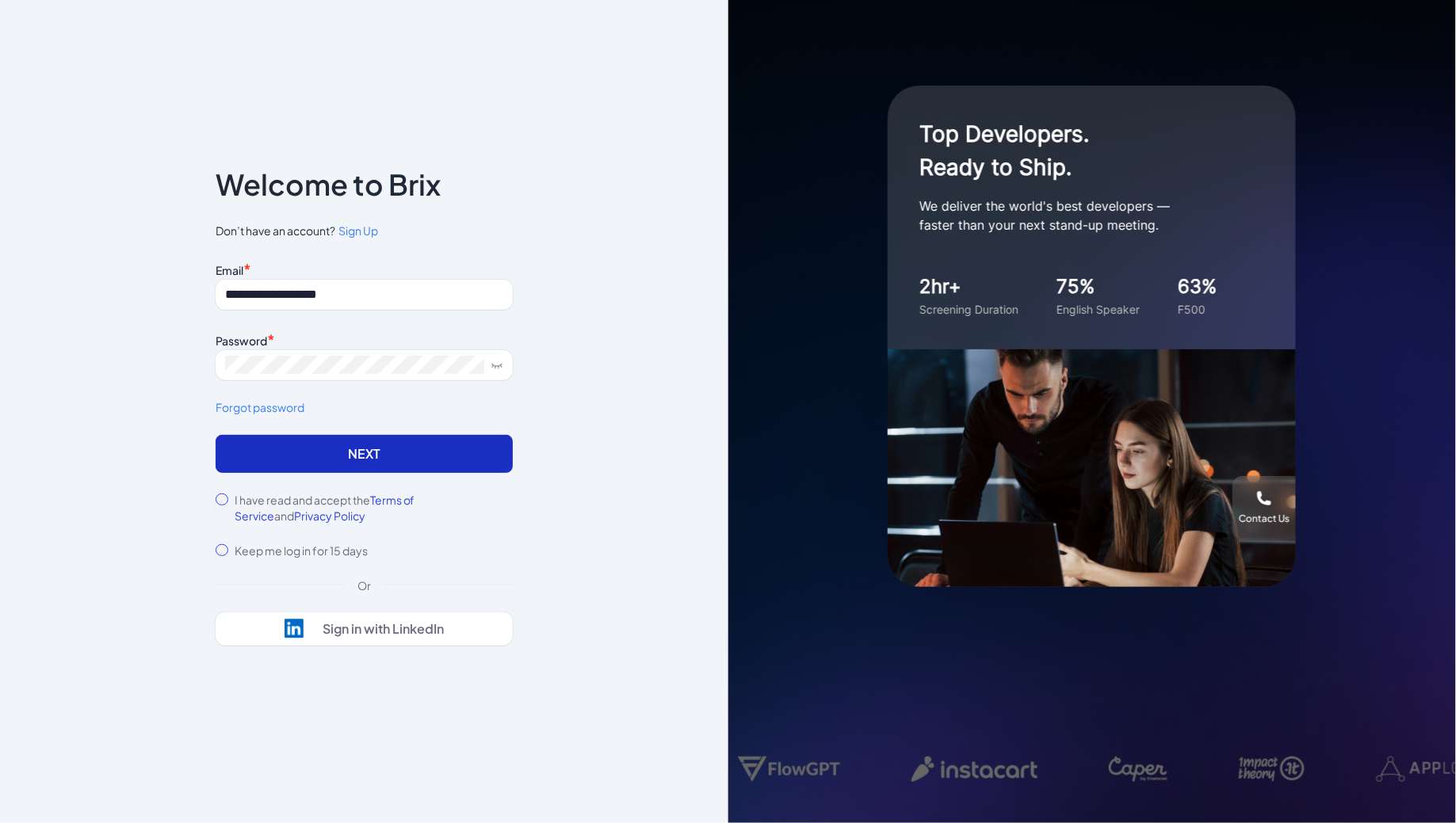
click at [380, 459] on button "Next" at bounding box center [364, 453] width 297 height 38
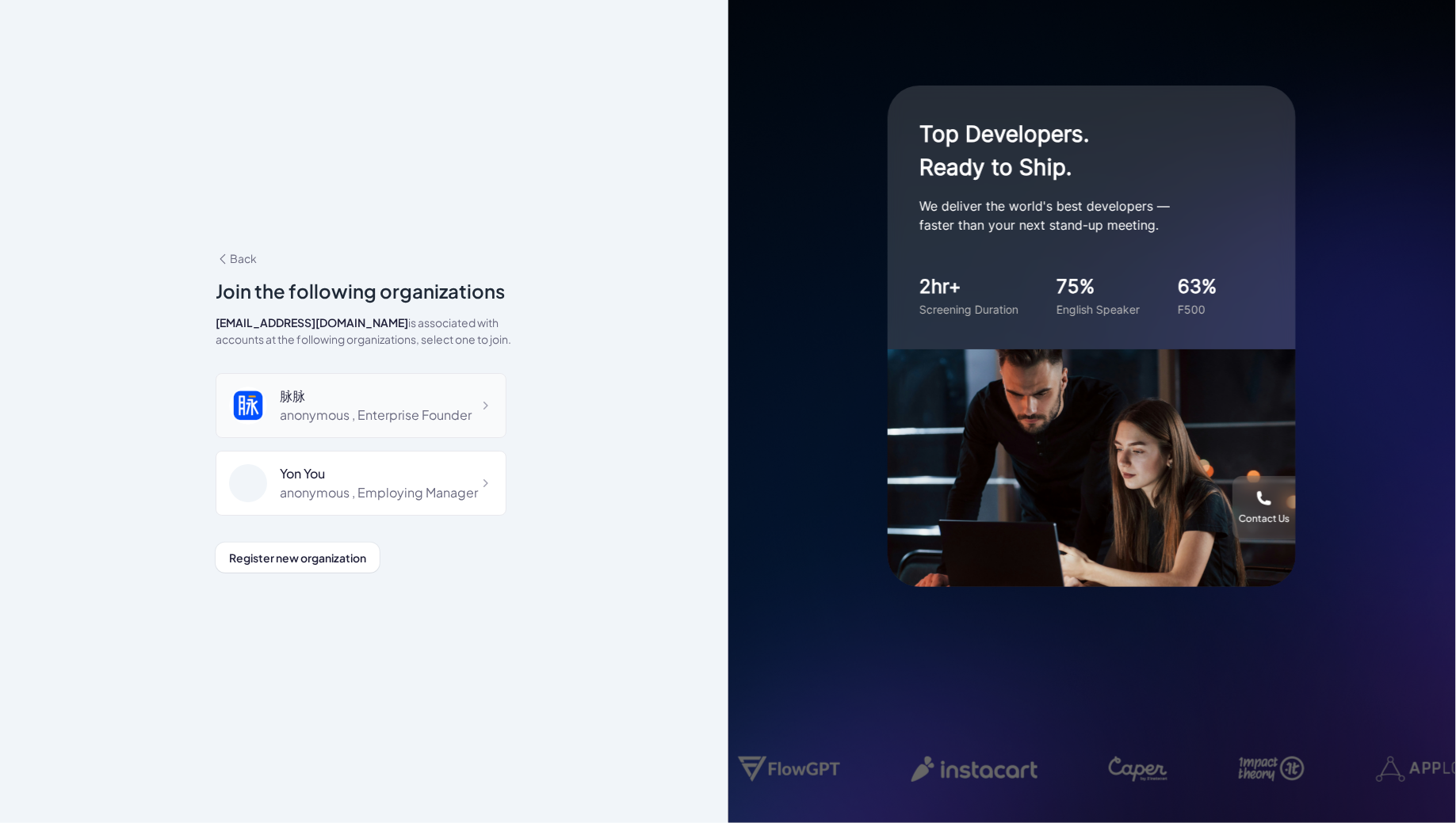
click at [344, 412] on div "anonymous , Enterprise Founder" at bounding box center [375, 414] width 192 height 19
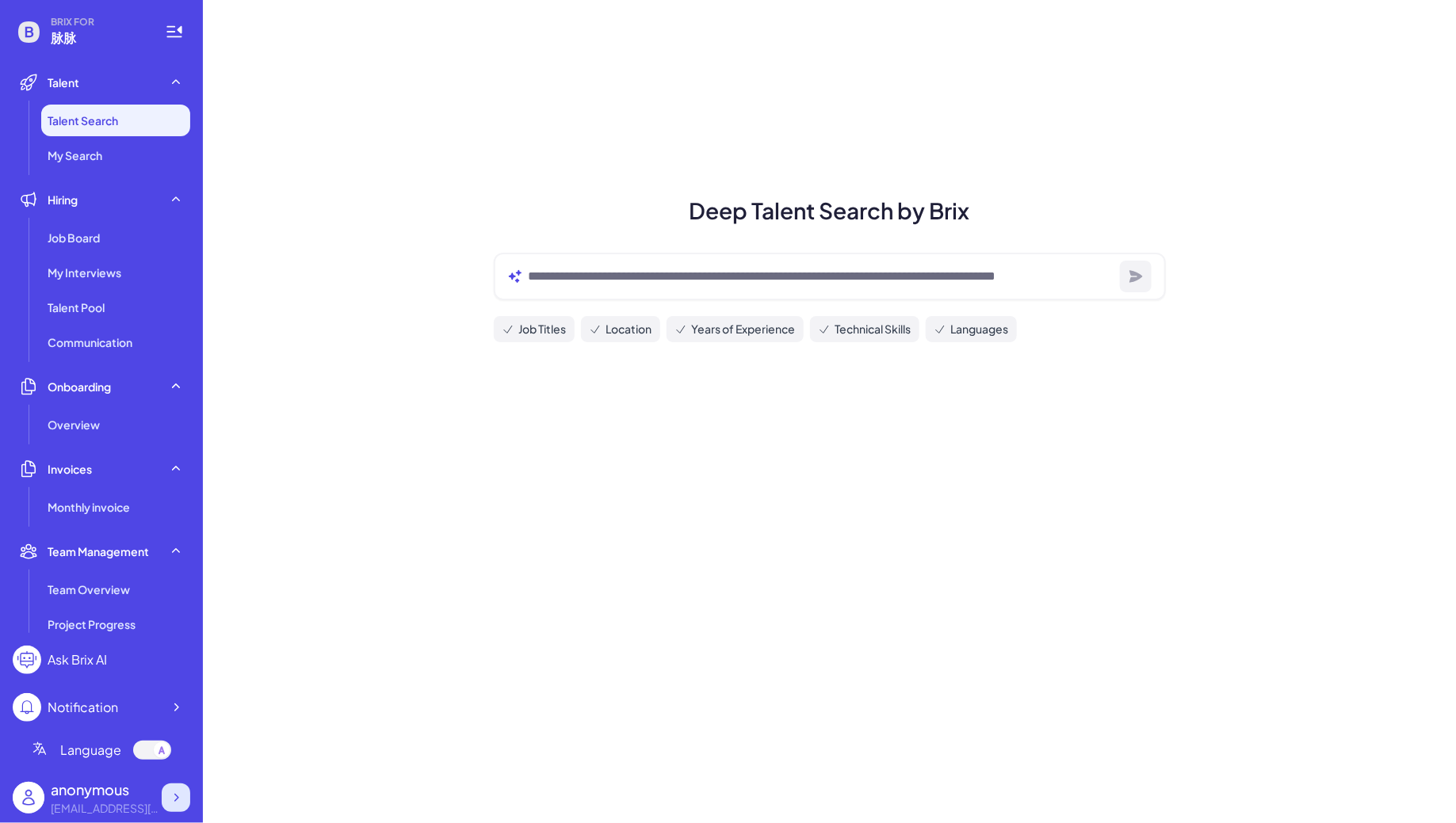
click at [180, 794] on icon at bounding box center [176, 797] width 16 height 16
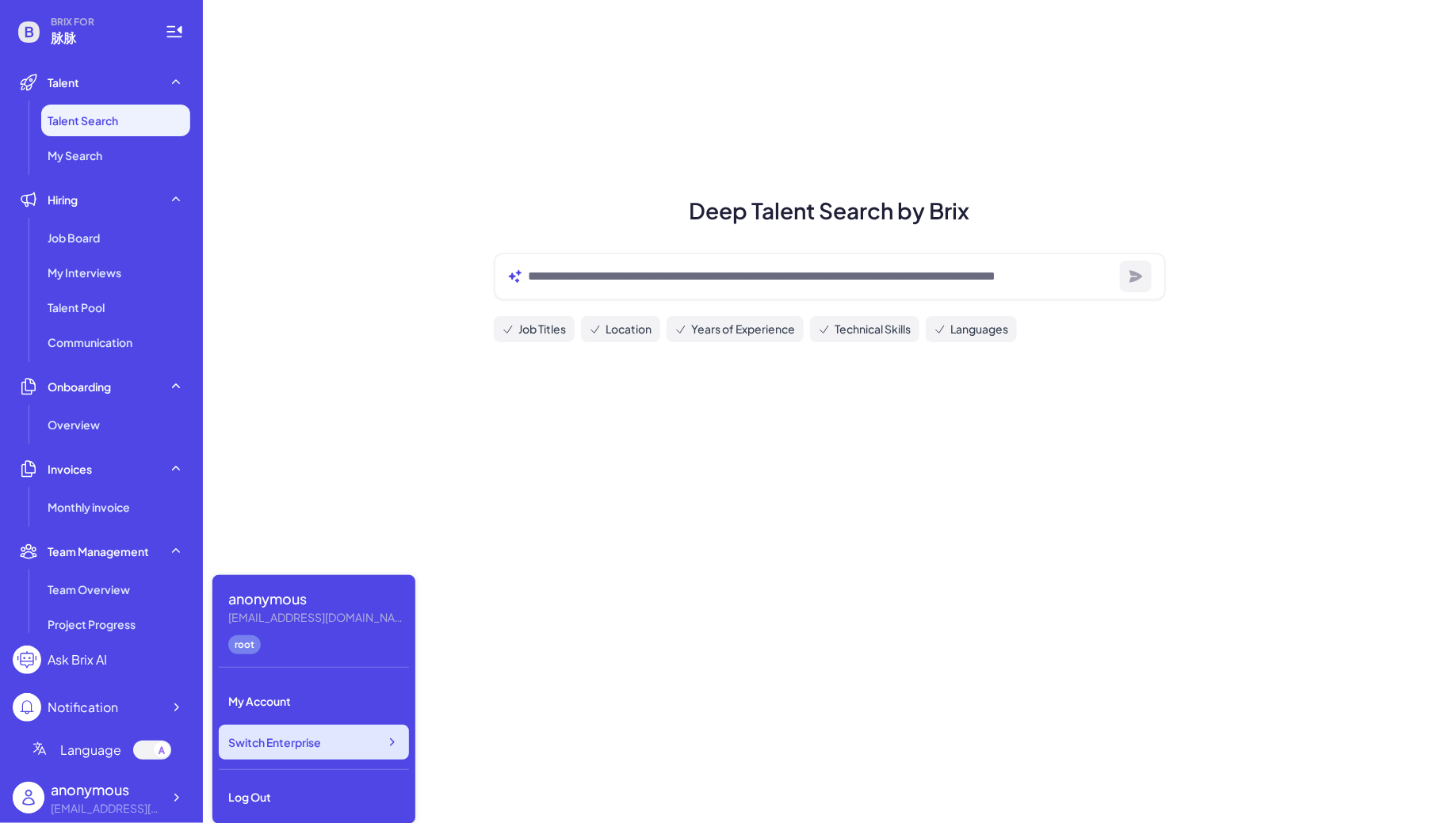
click at [303, 751] on div "Switch Enterprise" at bounding box center [313, 741] width 190 height 35
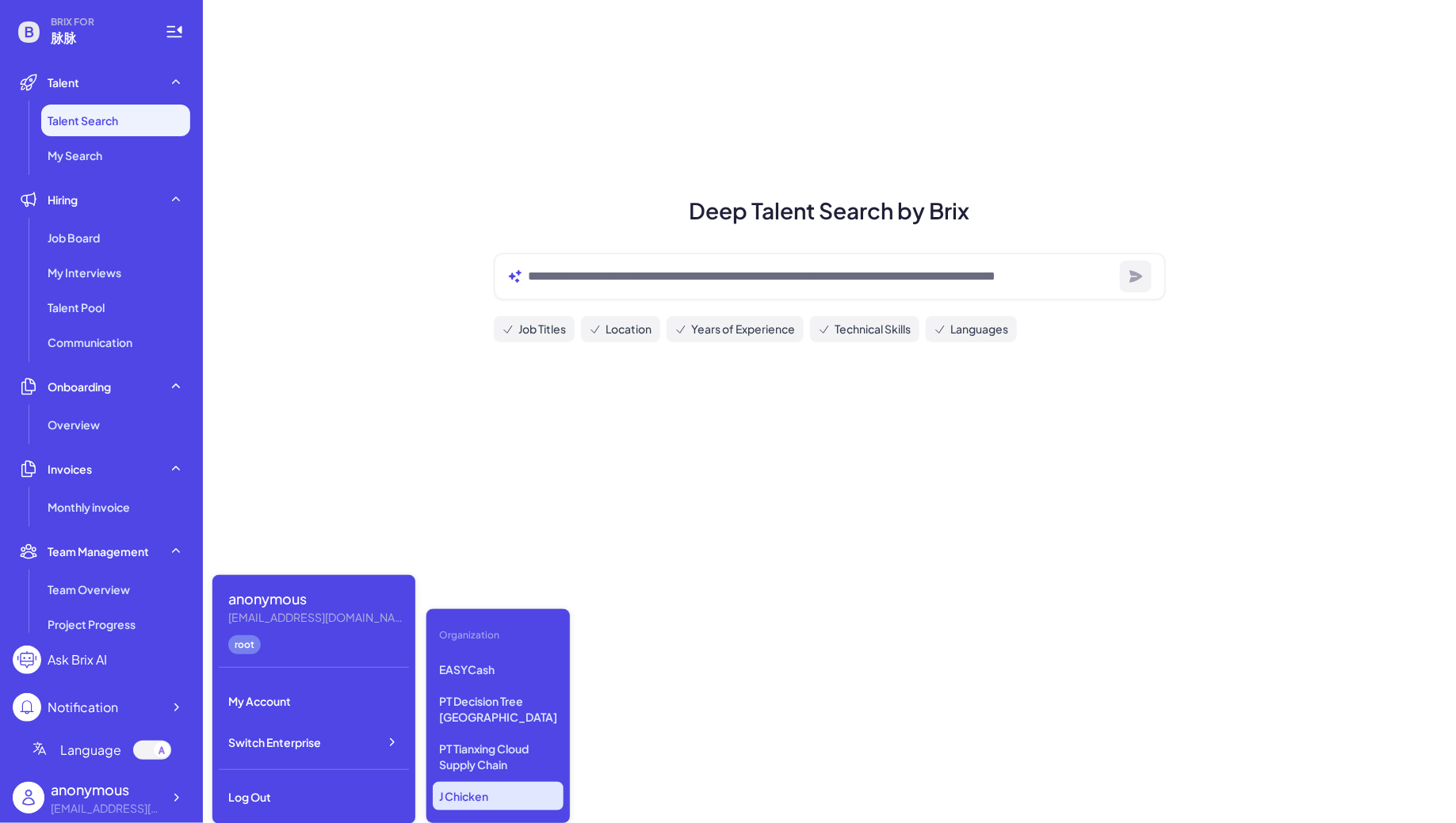
click at [484, 793] on p "J Chicken" at bounding box center [497, 795] width 130 height 29
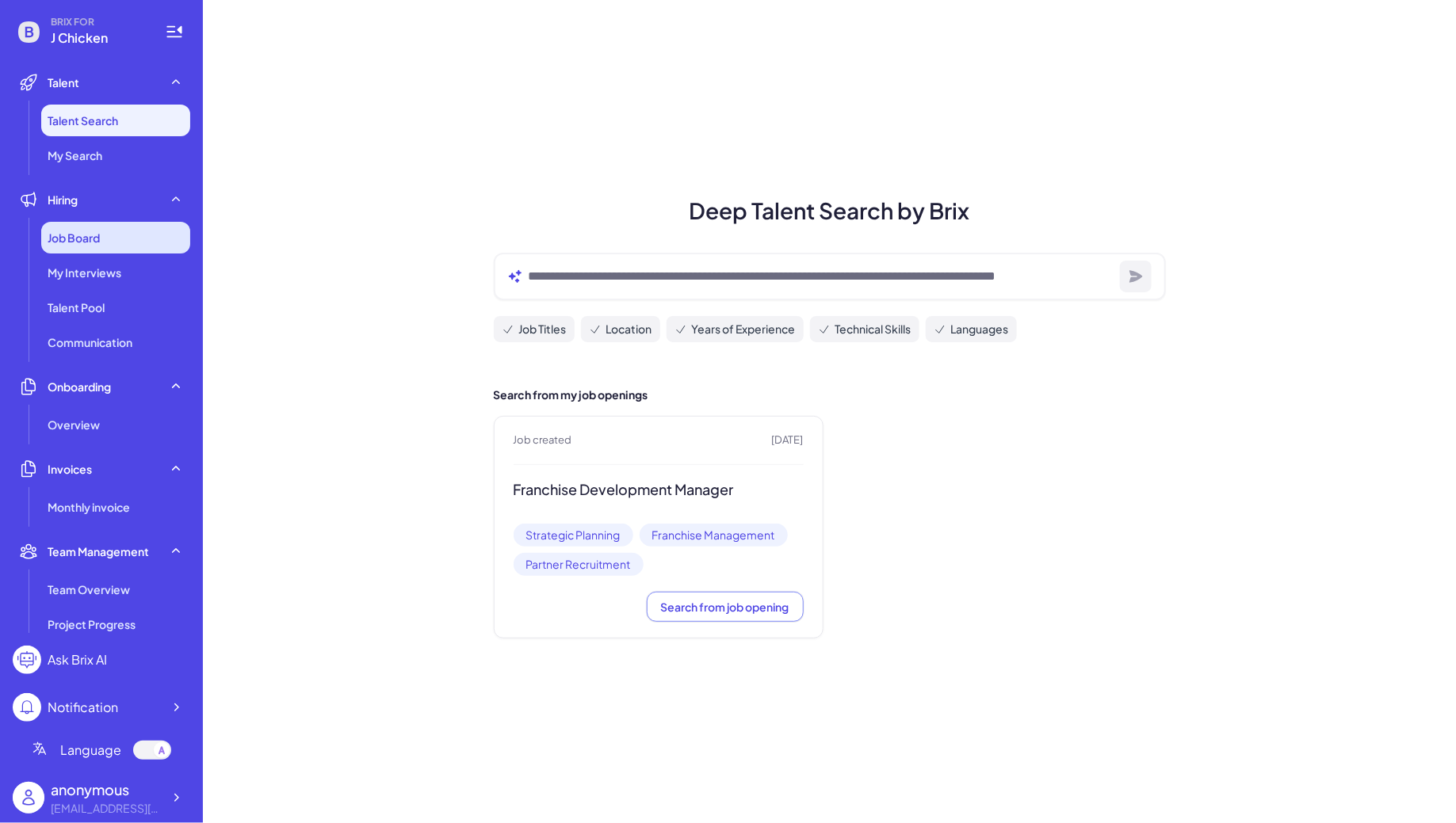
click at [57, 240] on span "Job Board" at bounding box center [74, 238] width 53 height 16
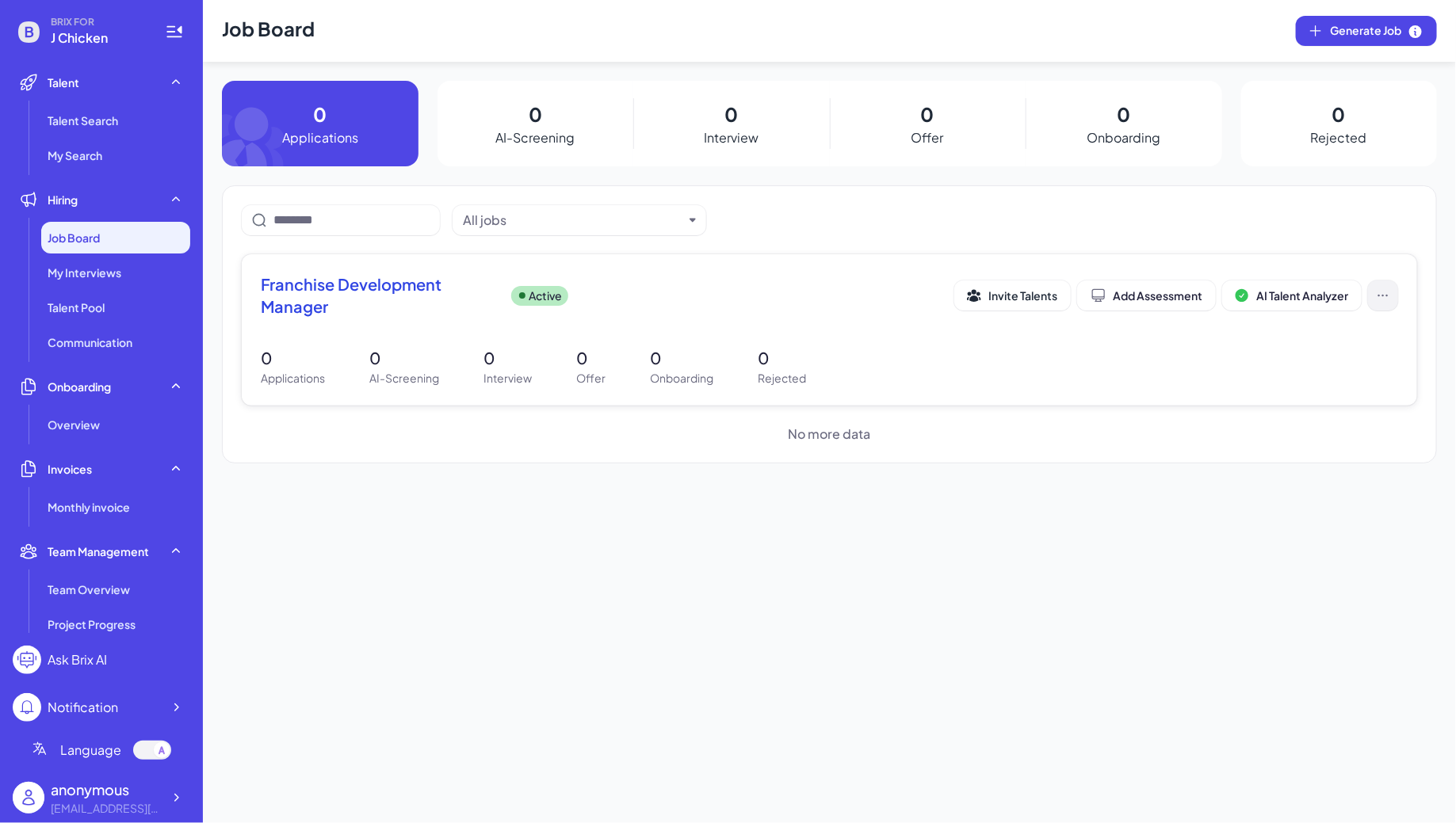
click at [1381, 293] on icon at bounding box center [1383, 295] width 16 height 16
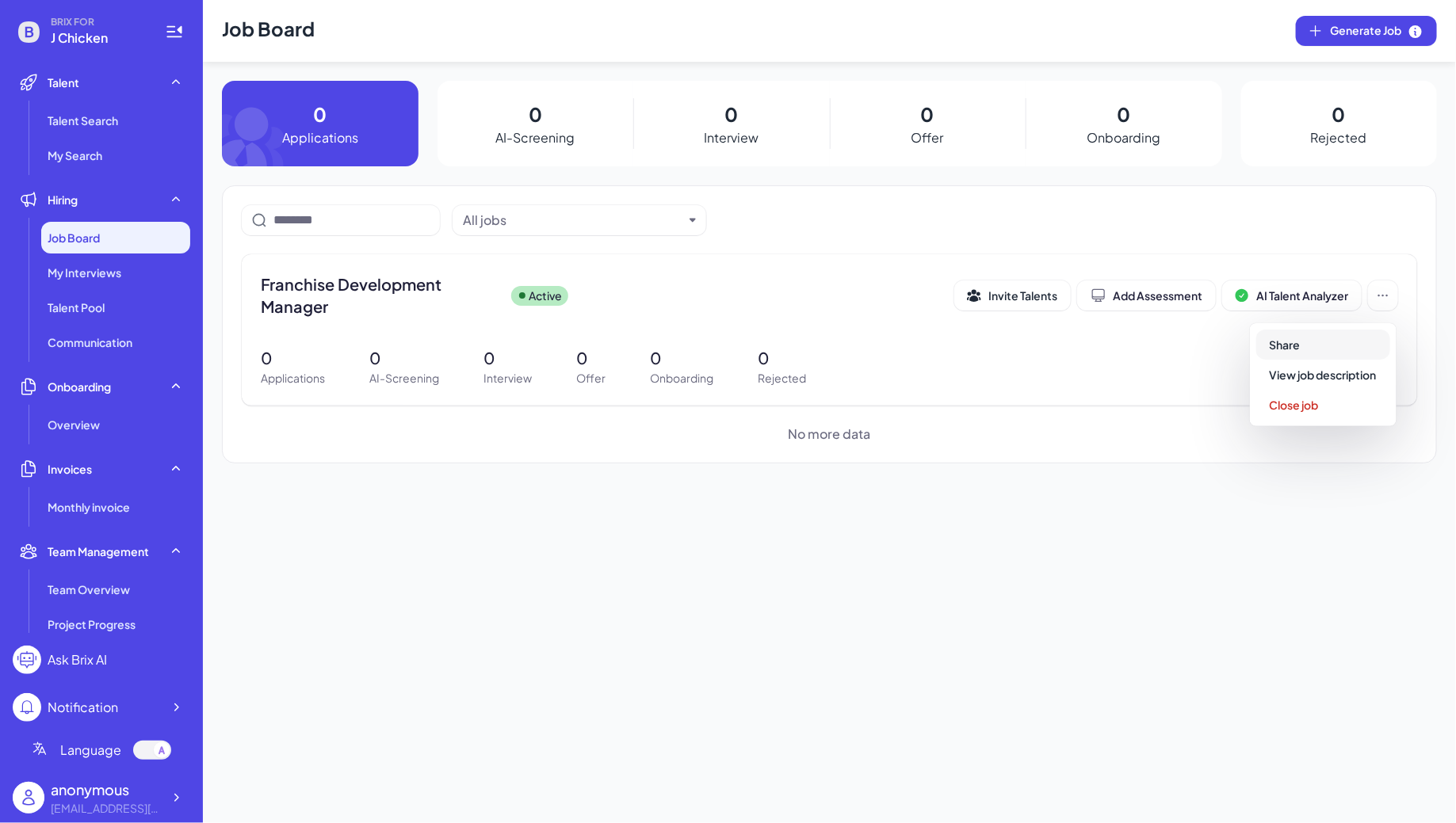
click at [1297, 338] on span "Share" at bounding box center [1285, 344] width 31 height 14
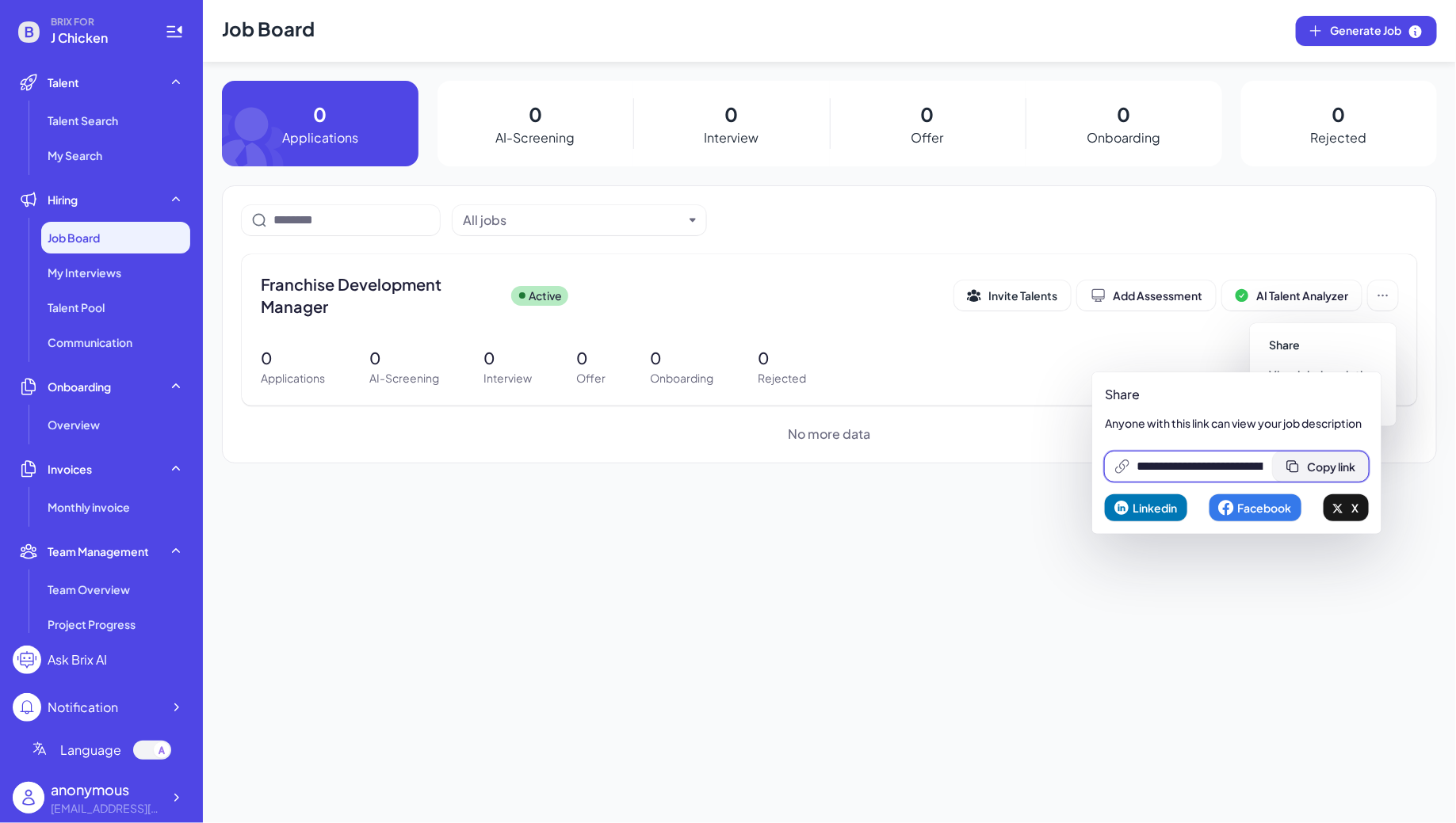
click at [1340, 461] on span "Copy link" at bounding box center [1331, 466] width 49 height 14
click at [171, 802] on icon at bounding box center [176, 797] width 16 height 16
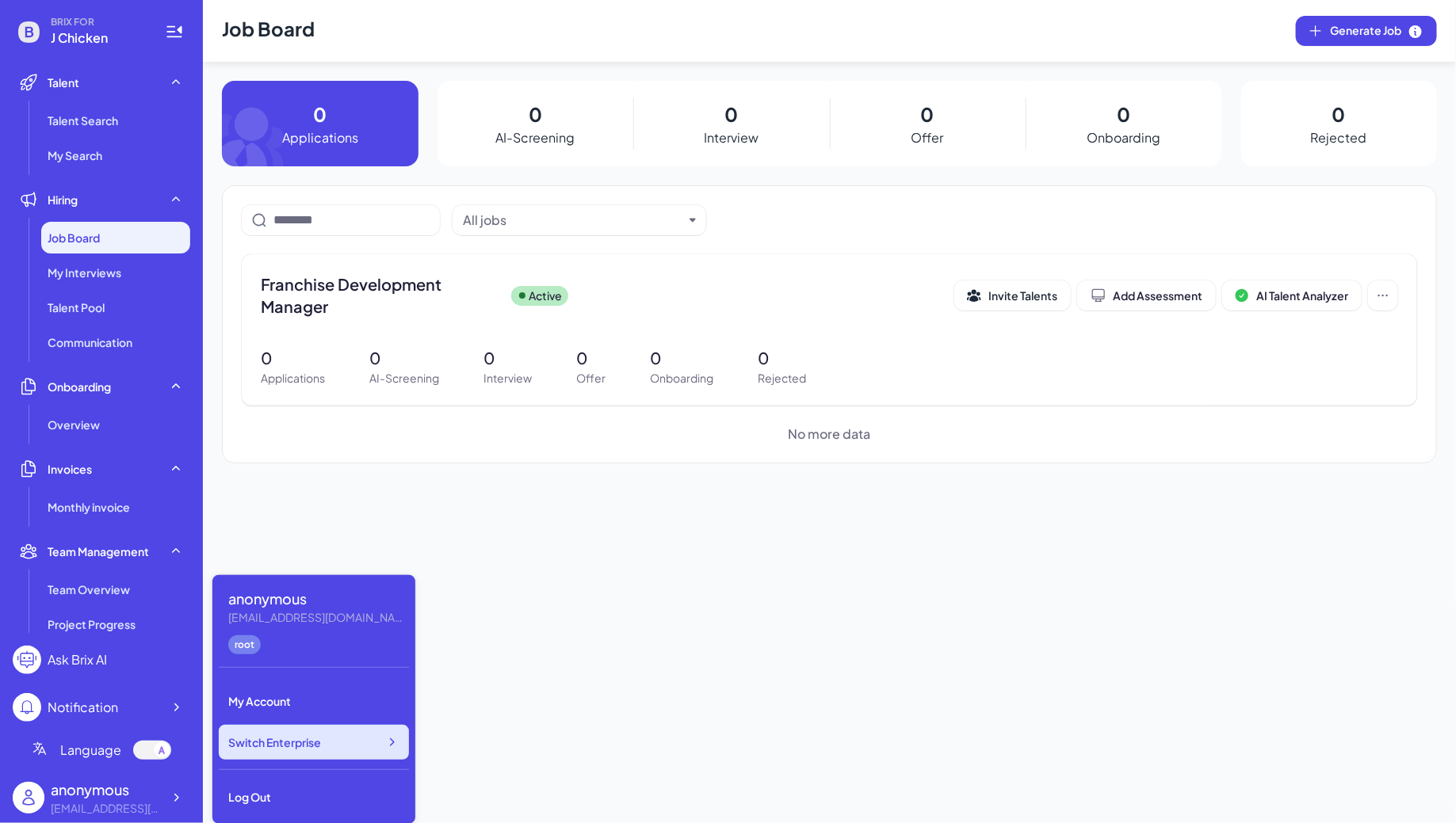
click at [295, 754] on div "Switch Enterprise" at bounding box center [313, 741] width 190 height 35
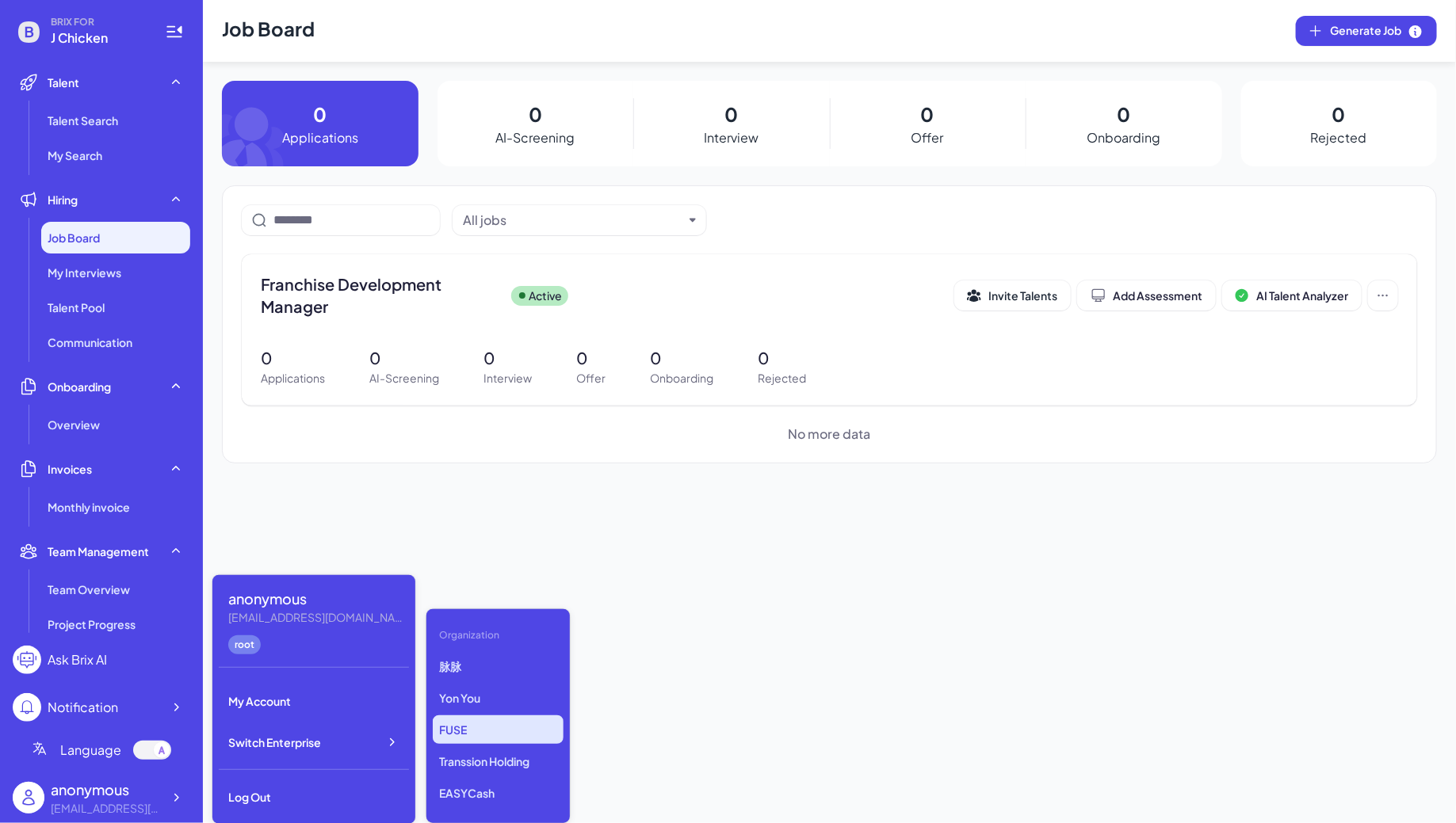
scroll to position [218, 0]
click at [449, 735] on p "PT Tianxing Cloud Supply Chain" at bounding box center [497, 756] width 130 height 45
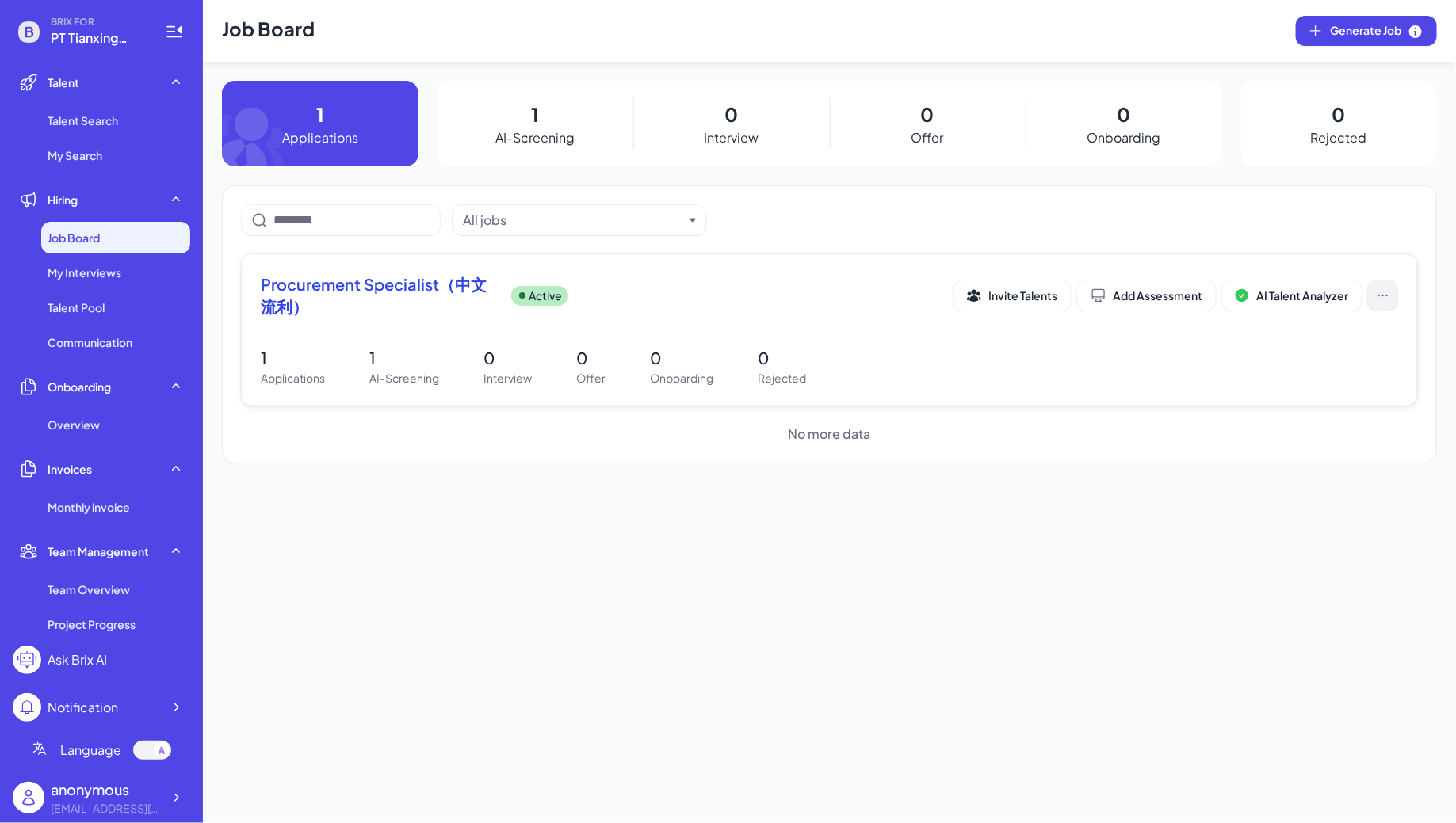
click at [1383, 293] on icon at bounding box center [1383, 295] width 16 height 16
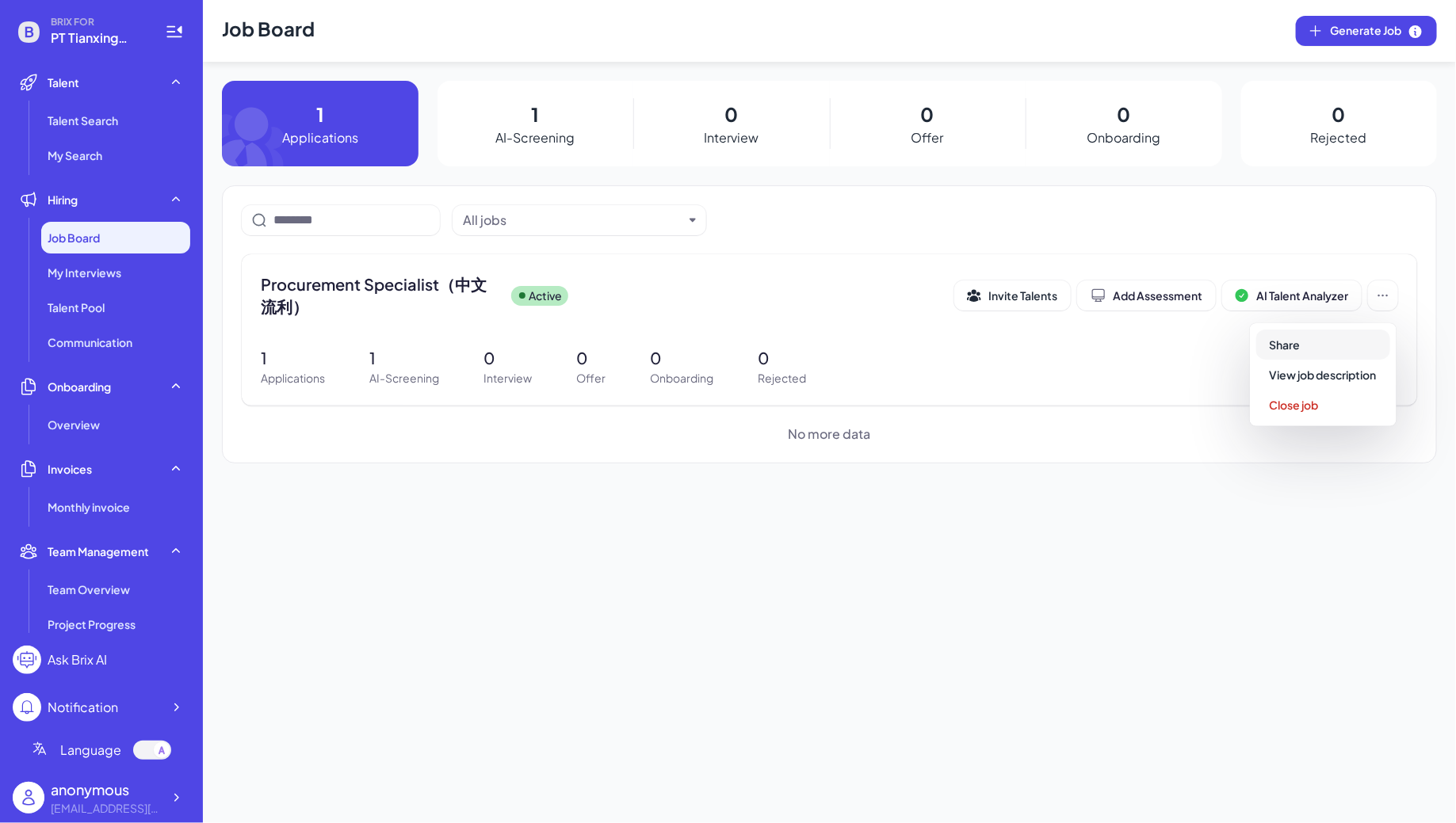
click at [1301, 341] on button "Share" at bounding box center [1323, 344] width 134 height 30
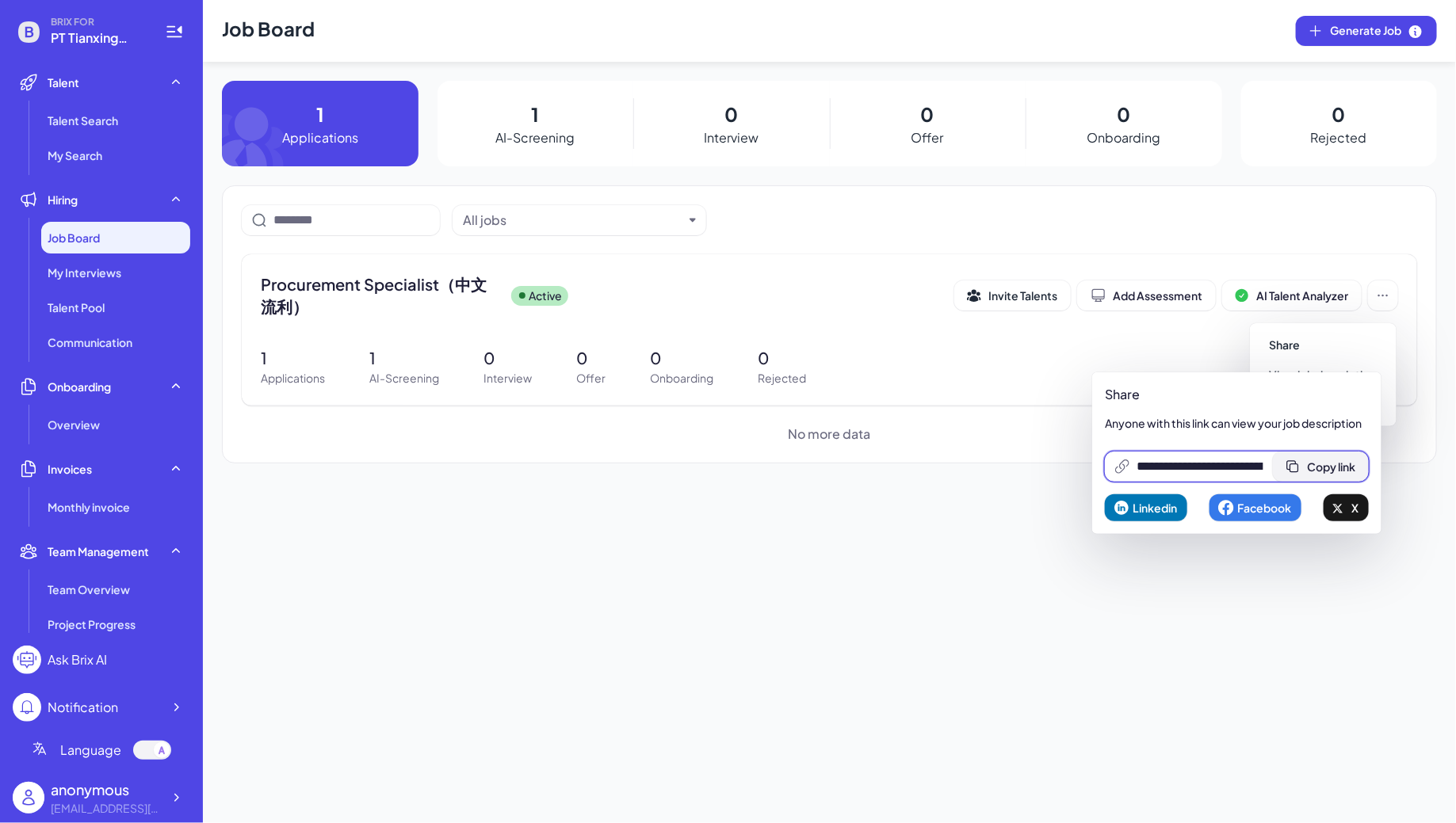
scroll to position [0, 336]
click at [1301, 463] on icon at bounding box center [1293, 466] width 16 height 16
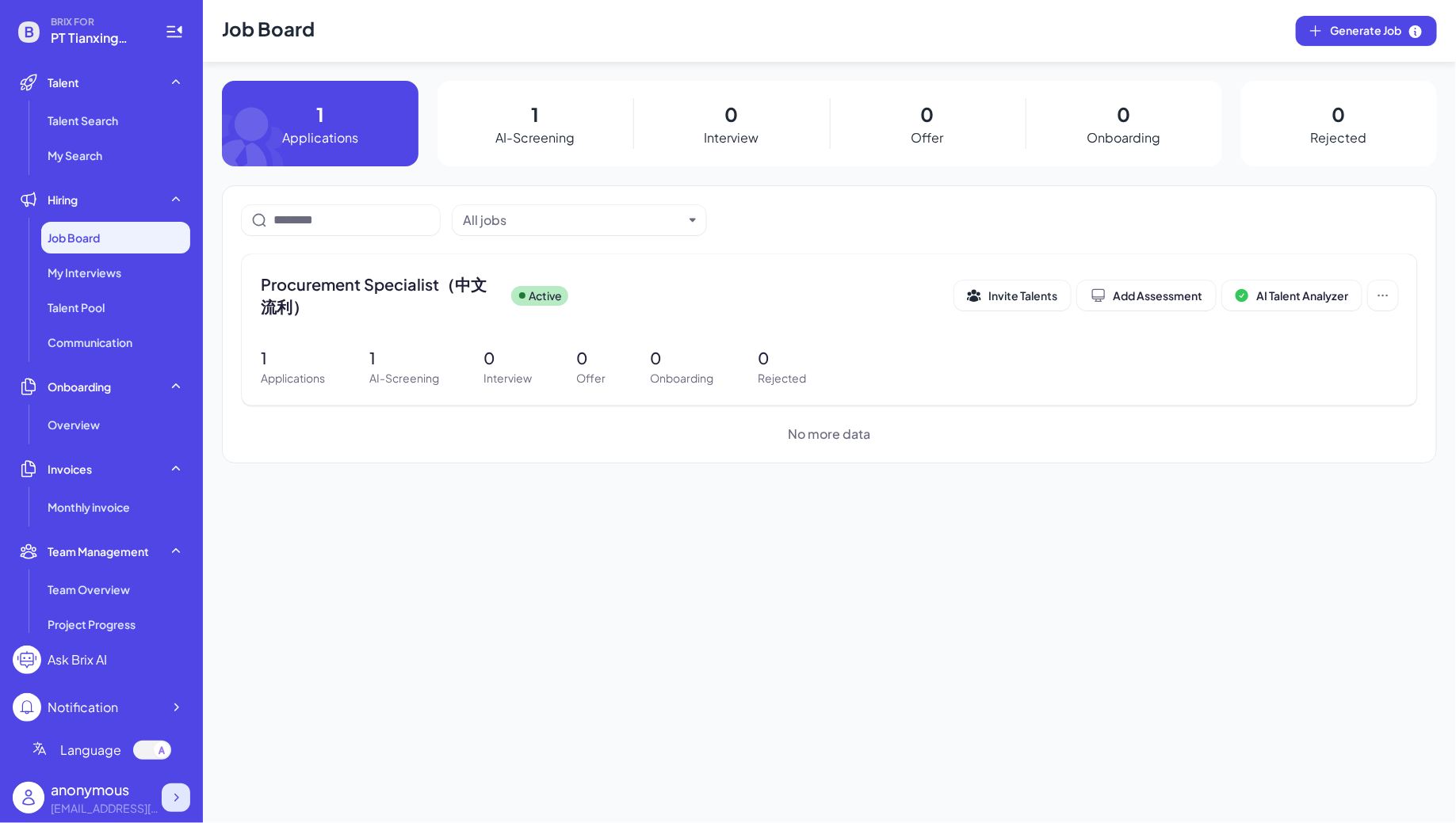
click at [171, 797] on icon at bounding box center [176, 797] width 16 height 16
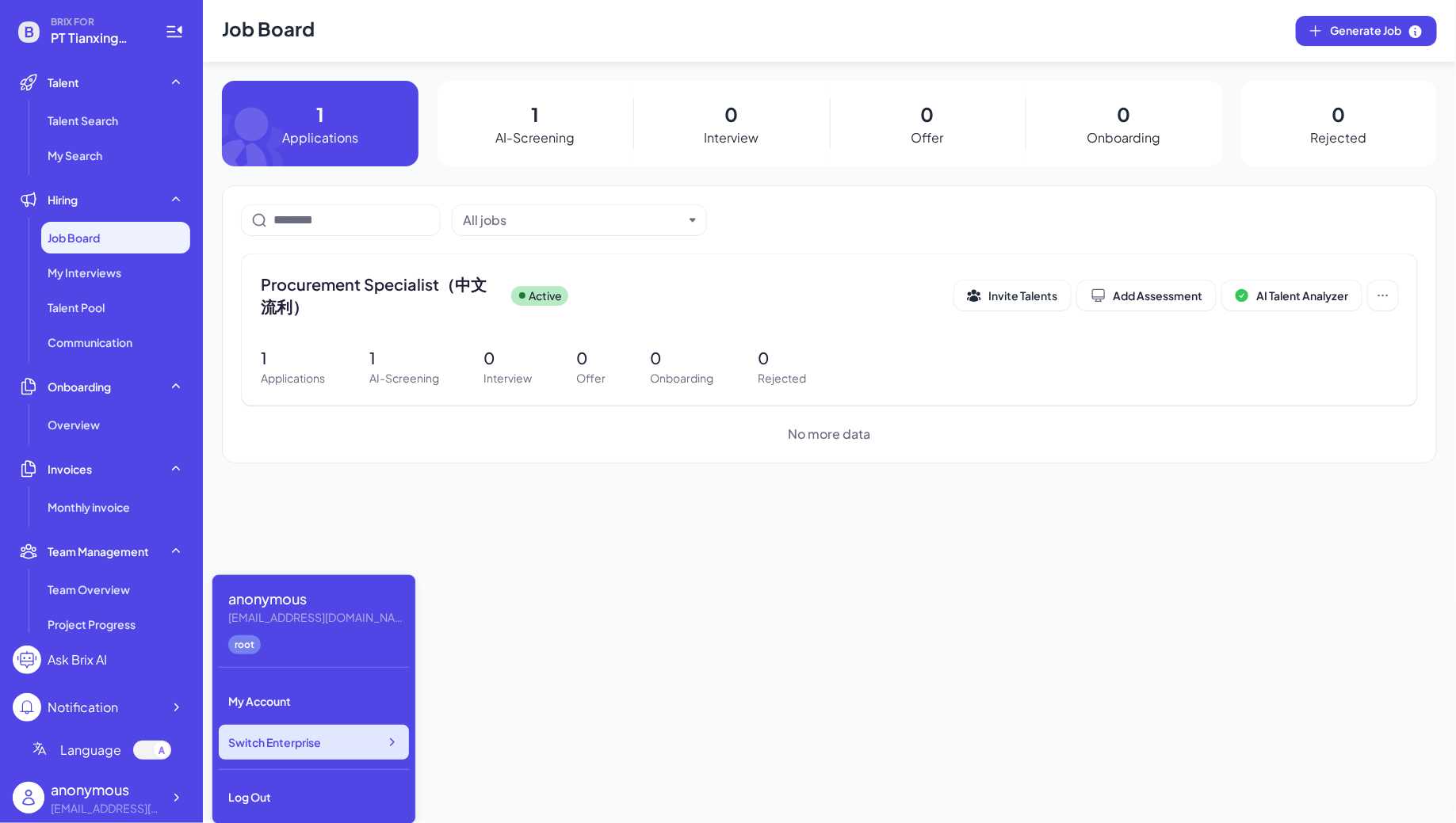
click at [314, 753] on div "Switch Enterprise" at bounding box center [313, 741] width 190 height 35
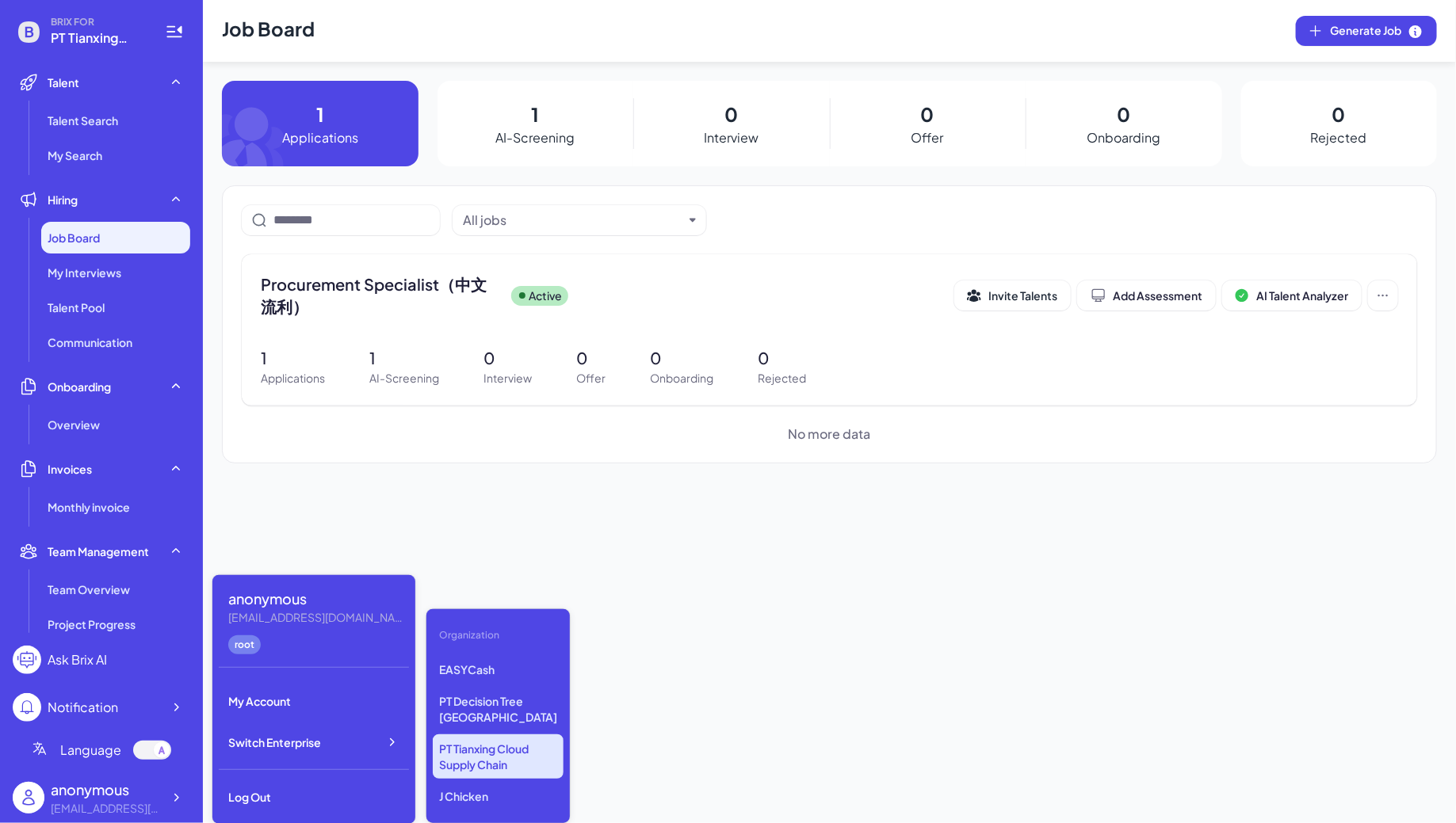
scroll to position [170, 0]
click at [451, 695] on p "PT Decision Tree [GEOGRAPHIC_DATA]" at bounding box center [497, 709] width 130 height 45
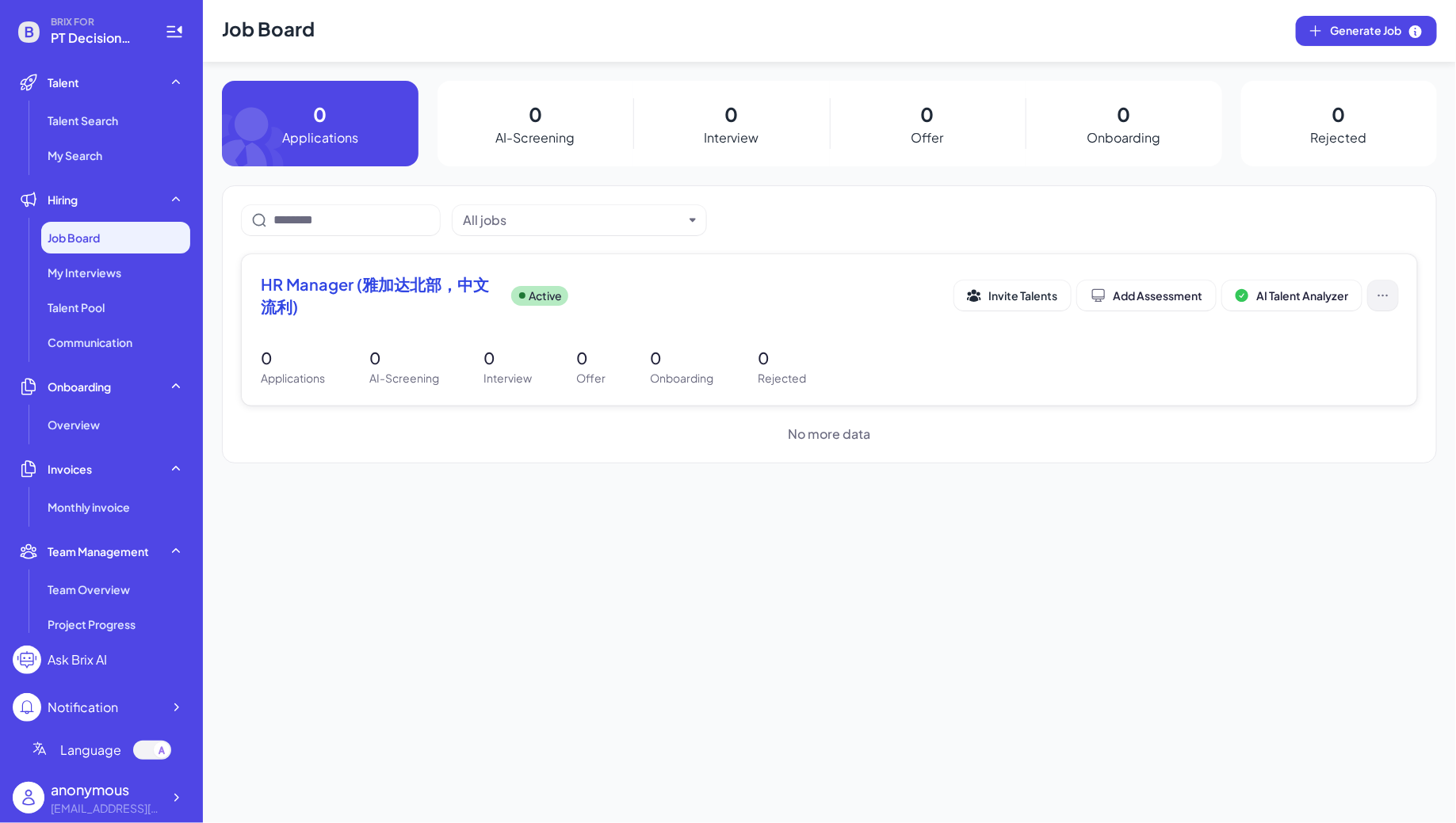
click at [1386, 293] on icon at bounding box center [1383, 295] width 16 height 16
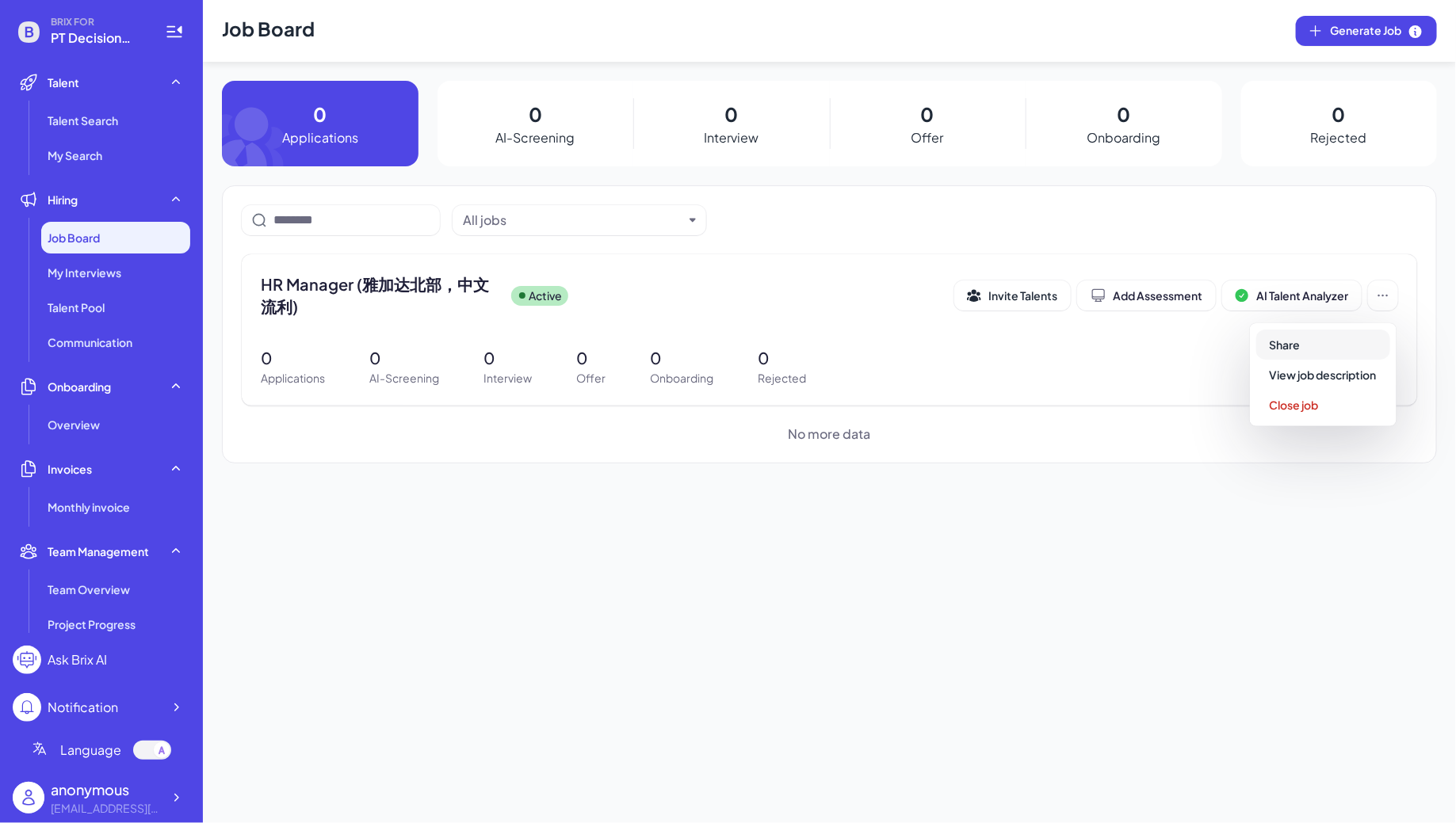
click at [1334, 341] on button "Share" at bounding box center [1323, 344] width 134 height 30
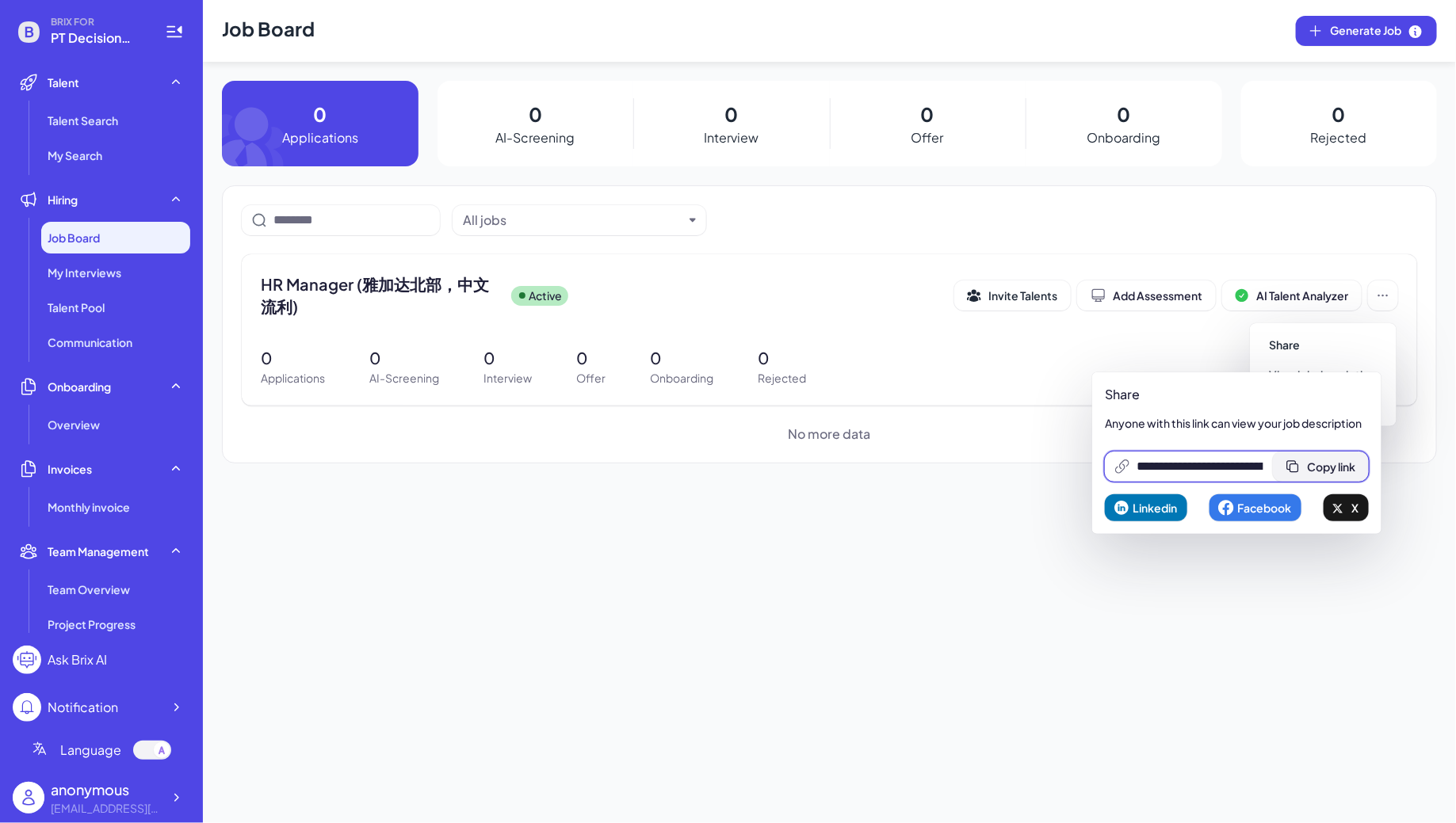
scroll to position [0, 340]
click at [1314, 470] on button "Copy link" at bounding box center [1321, 466] width 95 height 30
